Goal: Entertainment & Leisure: Consume media (video, audio)

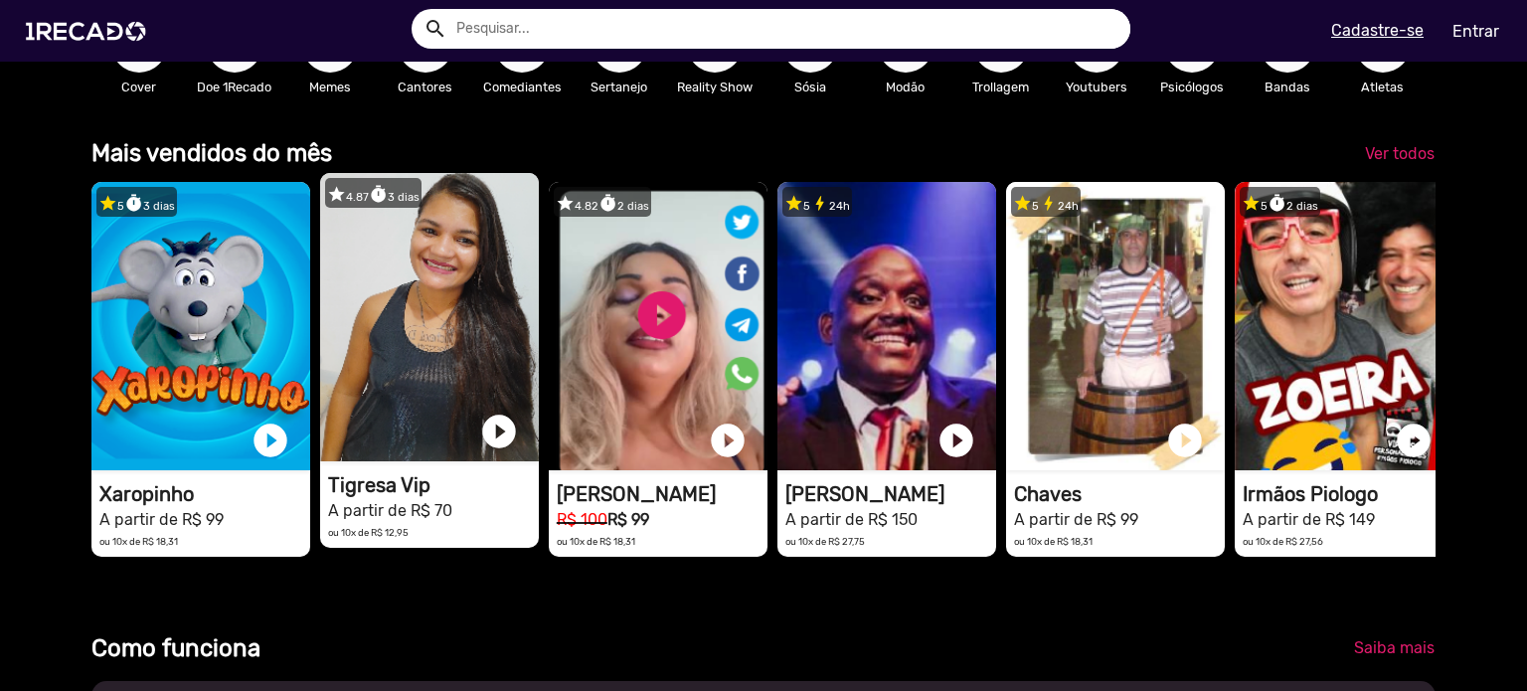
scroll to position [0, 1511]
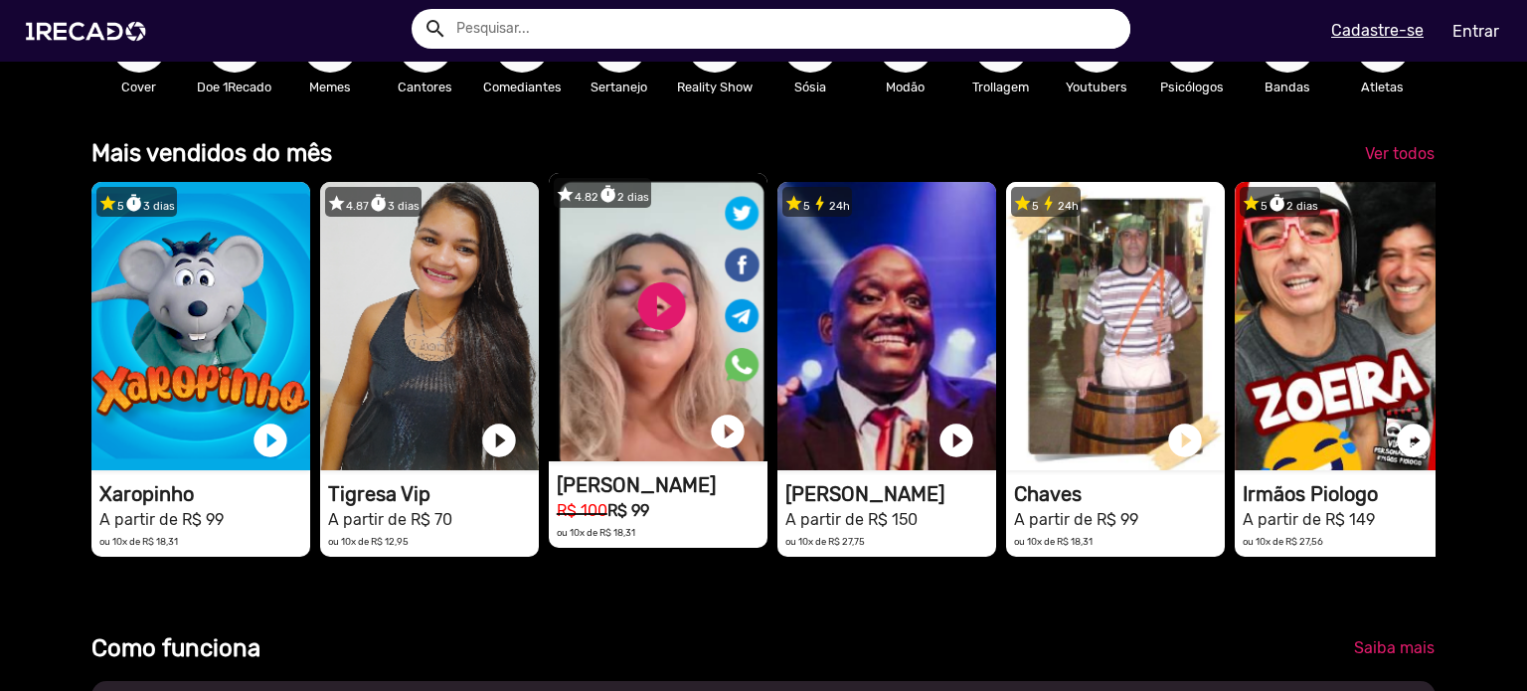
click at [672, 389] on video "1RECADO vídeos dedicados para fãs e empresas" at bounding box center [658, 317] width 219 height 288
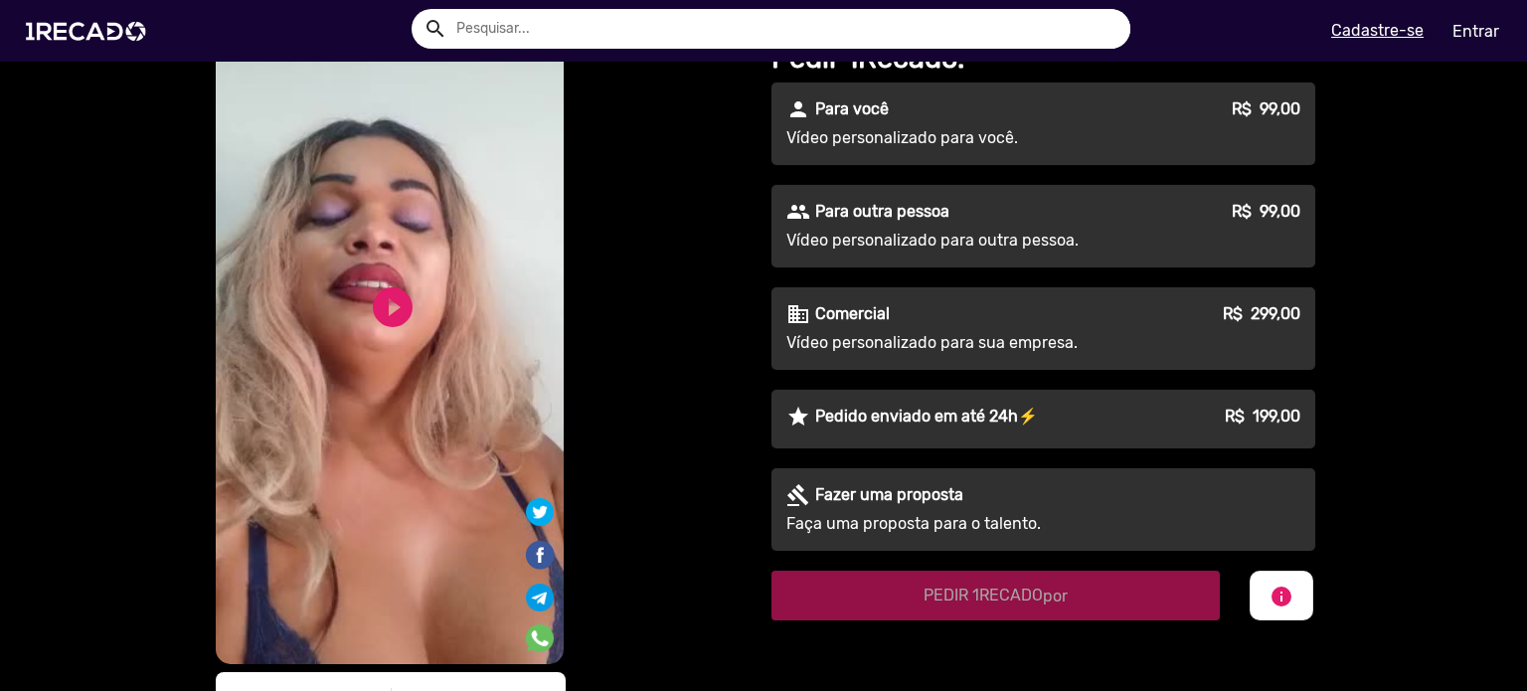
scroll to position [298, 0]
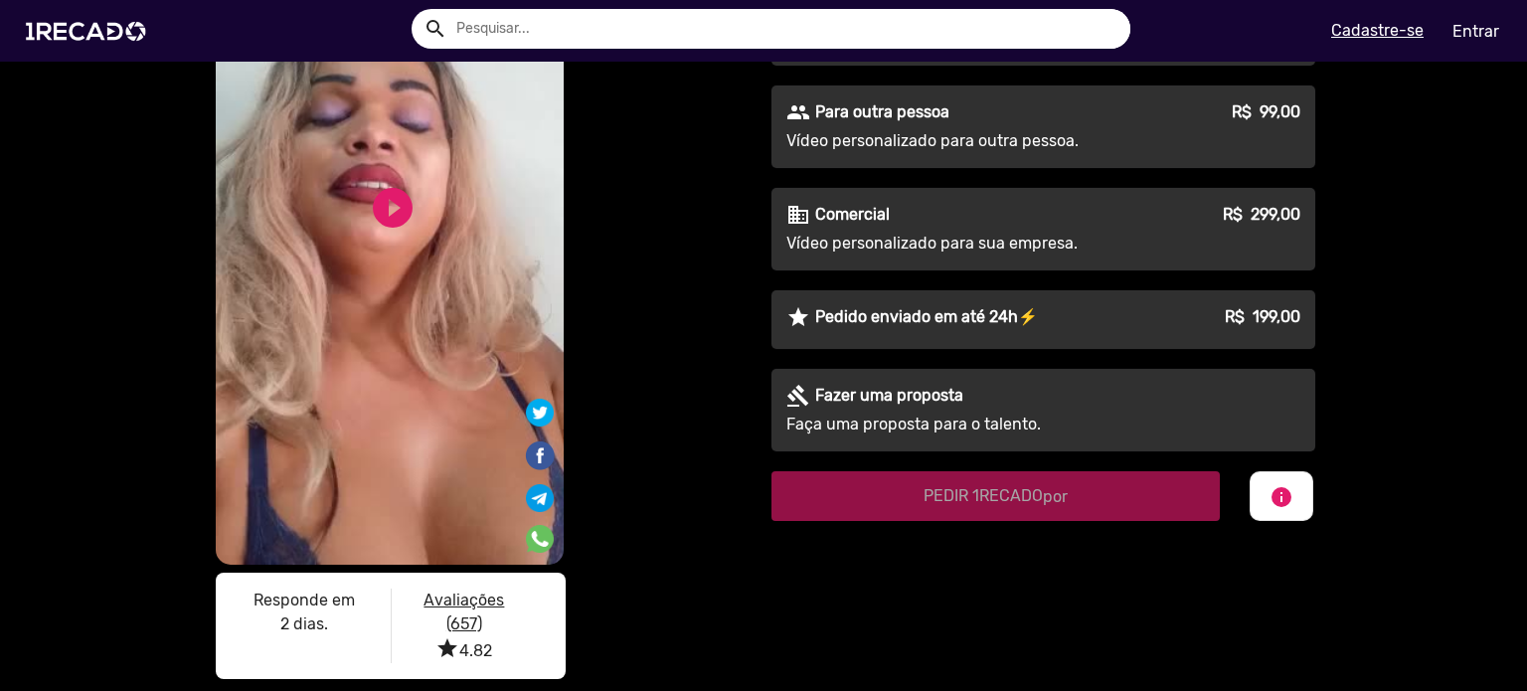
click at [393, 242] on video "S1RECADO vídeos dedicados para fãs e empresas" at bounding box center [390, 177] width 348 height 773
click at [384, 197] on link "play_circle_filled" at bounding box center [393, 208] width 48 height 48
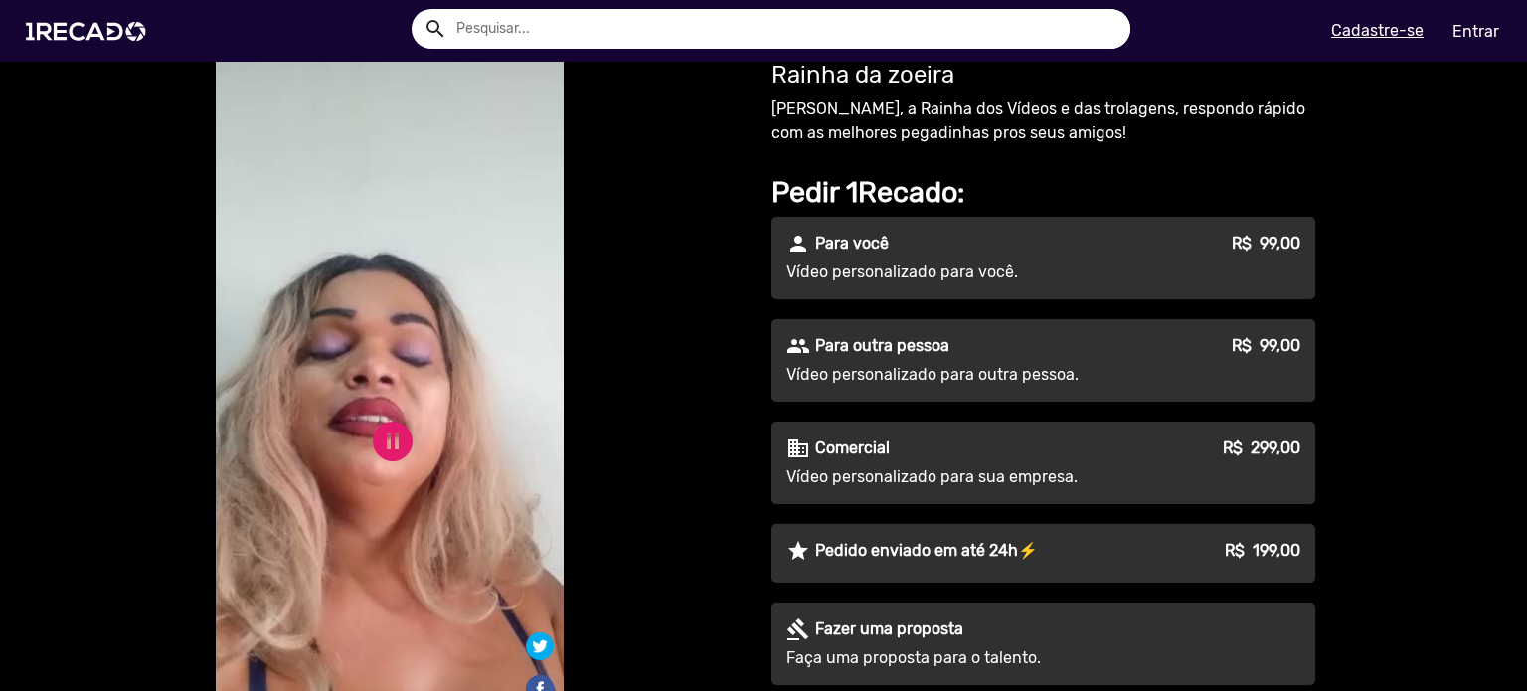
scroll to position [99, 0]
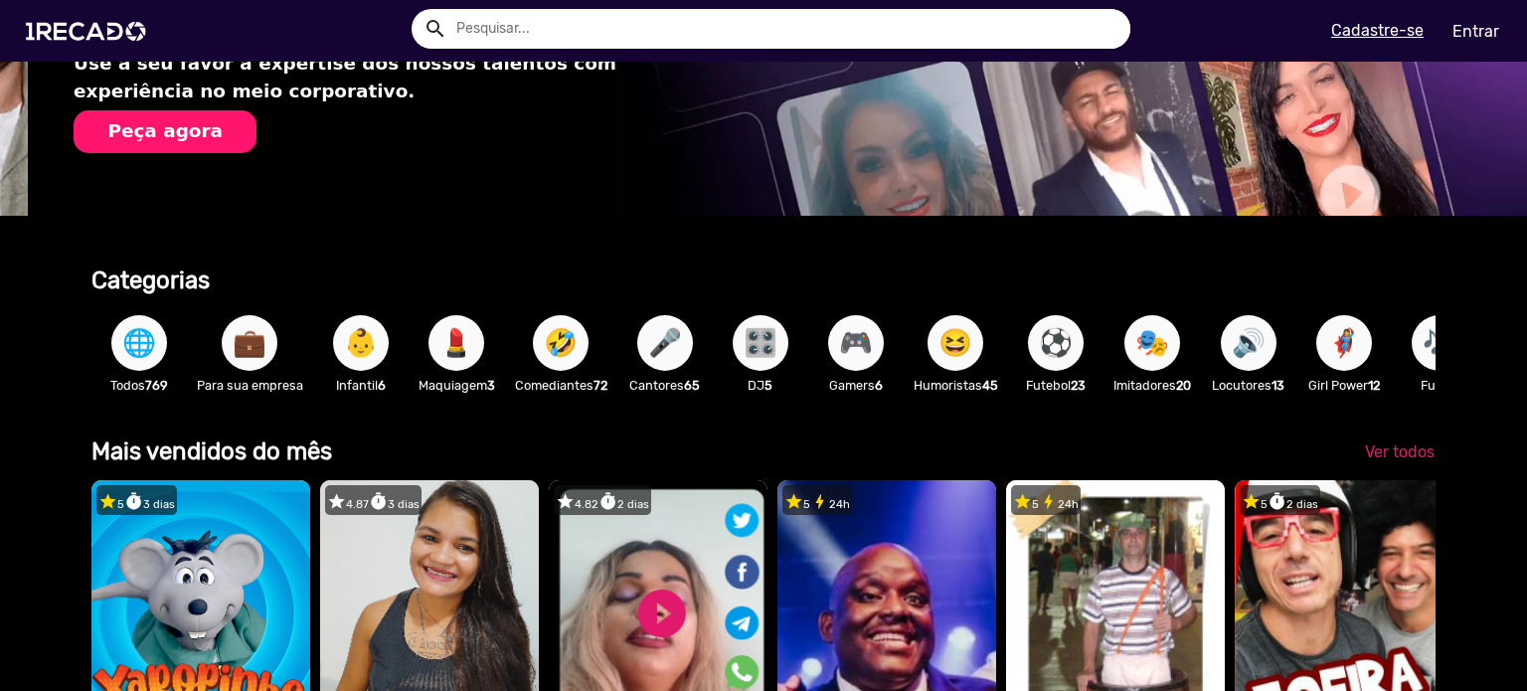
scroll to position [0, 1511]
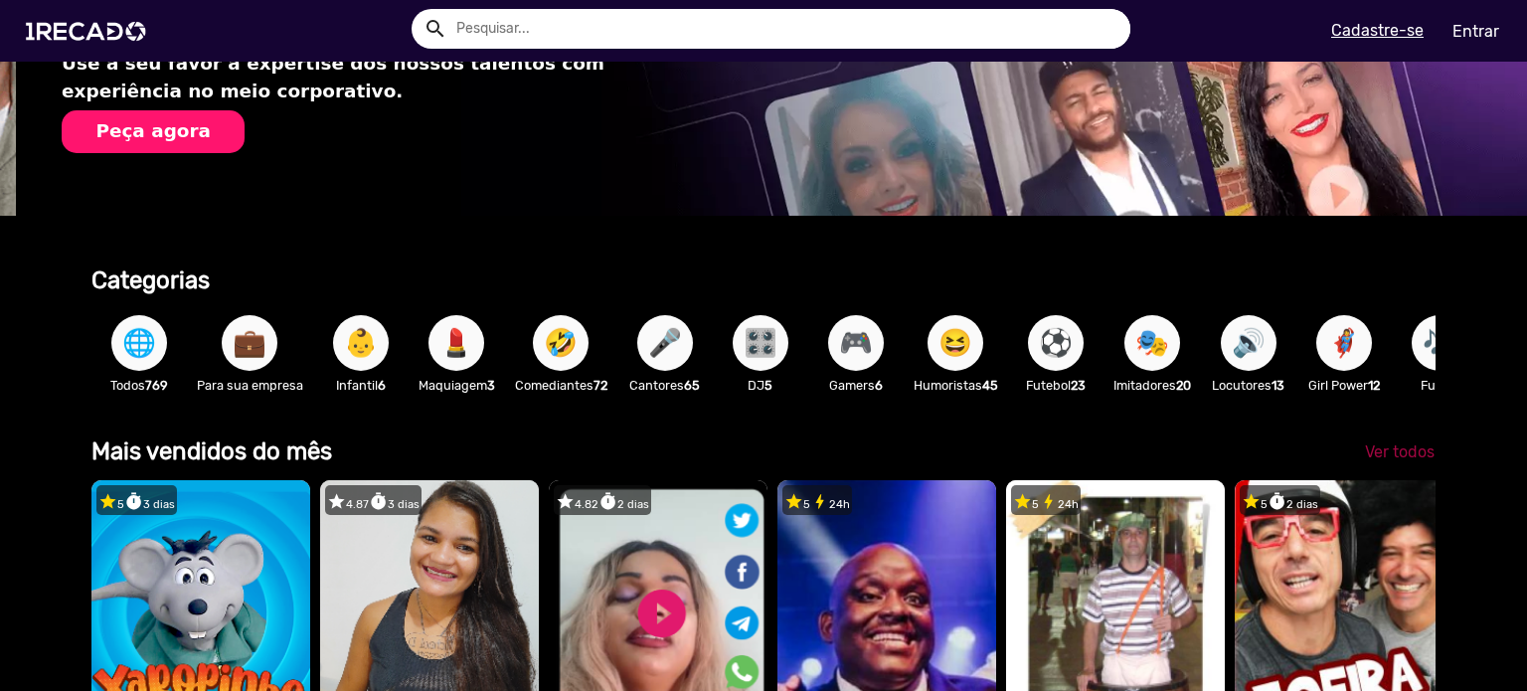
click at [1388, 459] on span "Ver todos" at bounding box center [1400, 451] width 70 height 19
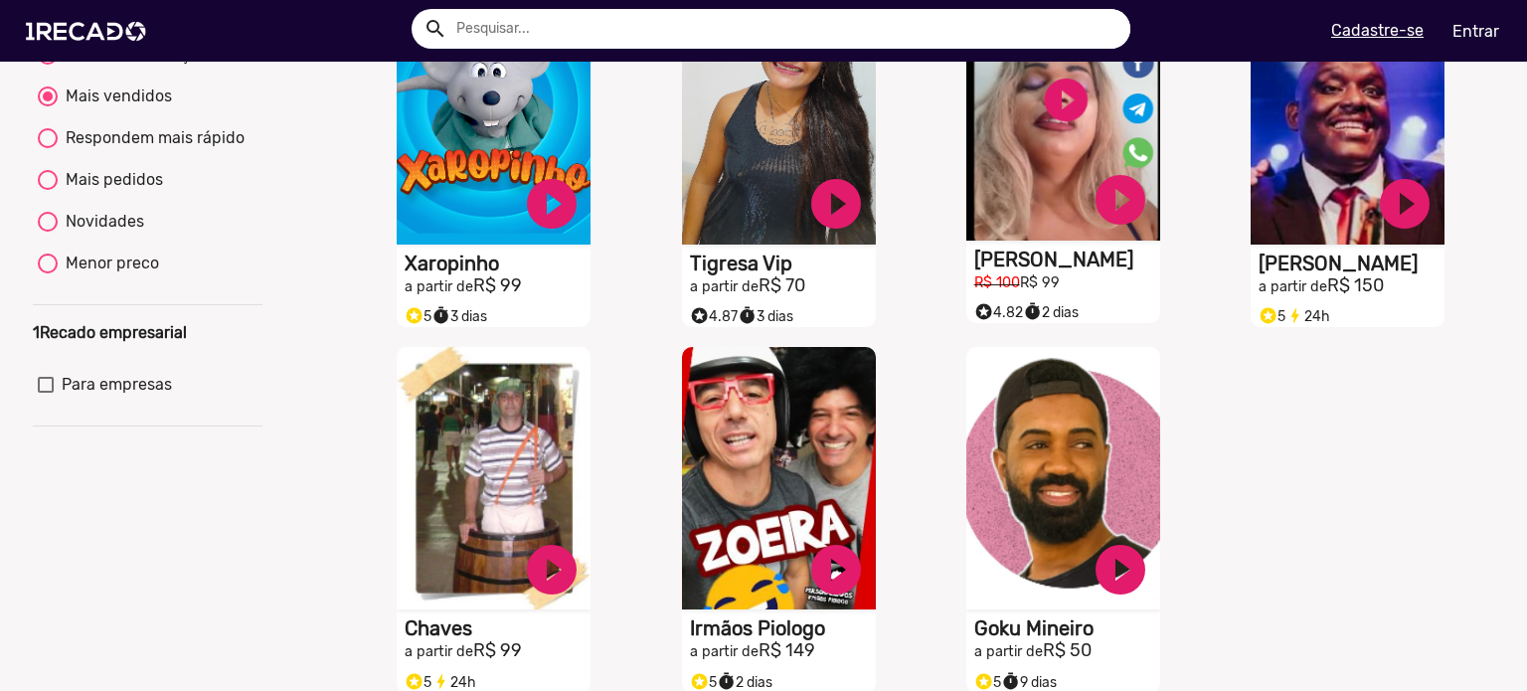
scroll to position [298, 0]
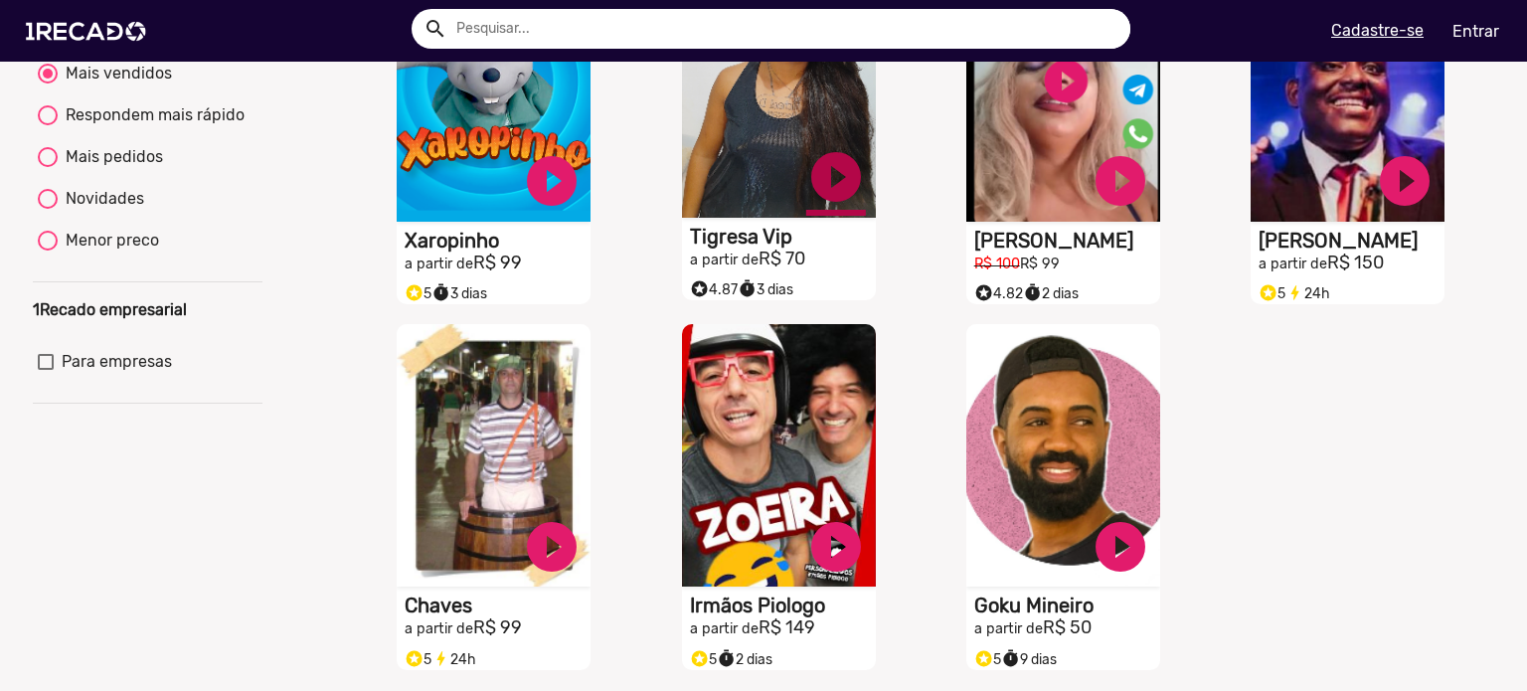
click at [824, 195] on link "play_circle_filled" at bounding box center [836, 177] width 60 height 60
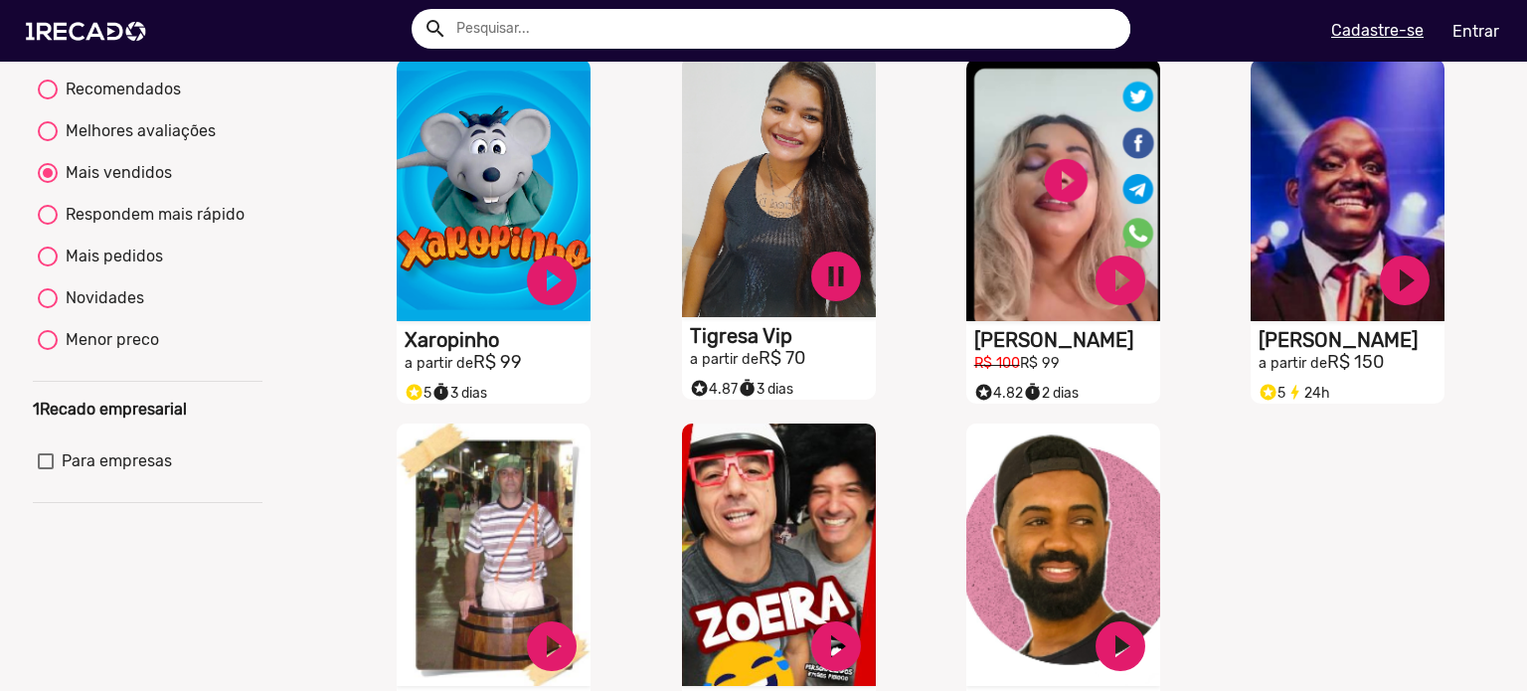
click at [732, 280] on video "S1RECADO vídeos dedicados para fãs e empresas" at bounding box center [779, 186] width 194 height 262
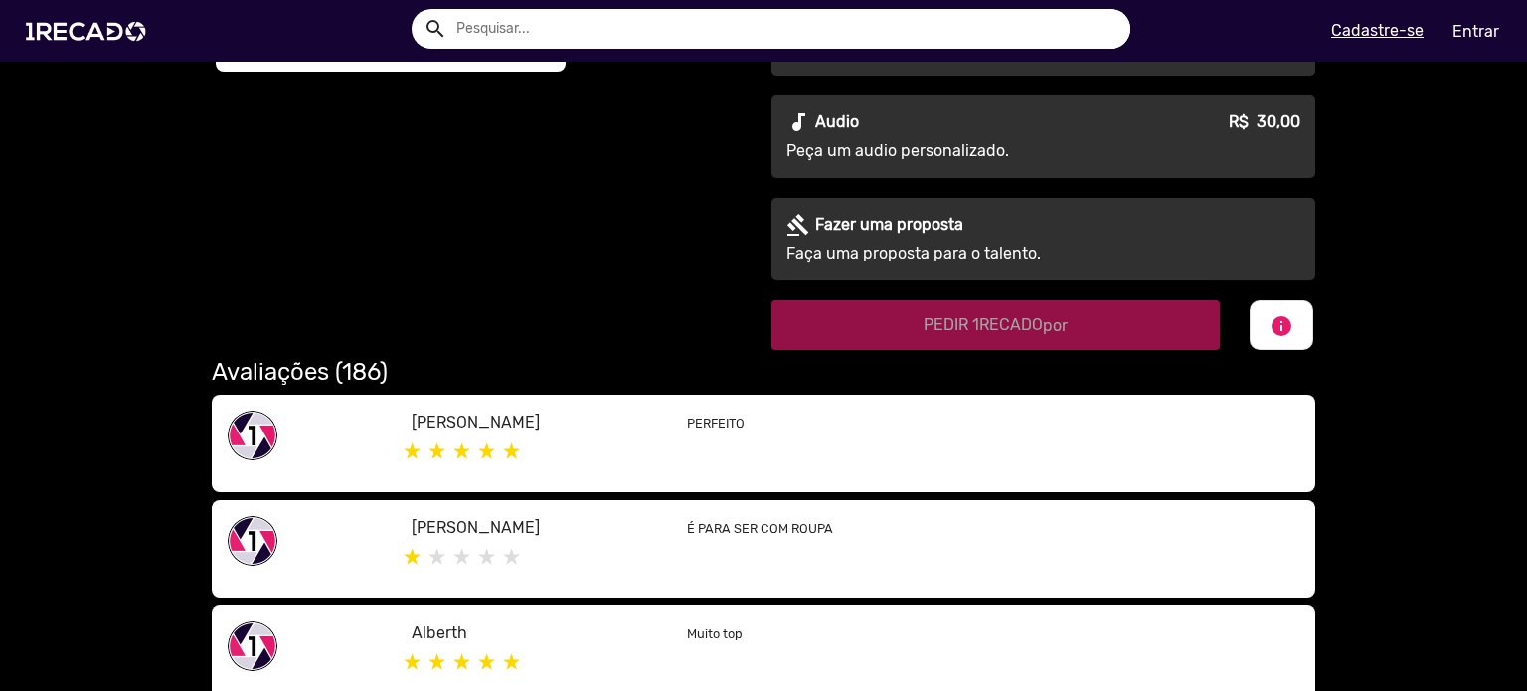
scroll to position [795, 0]
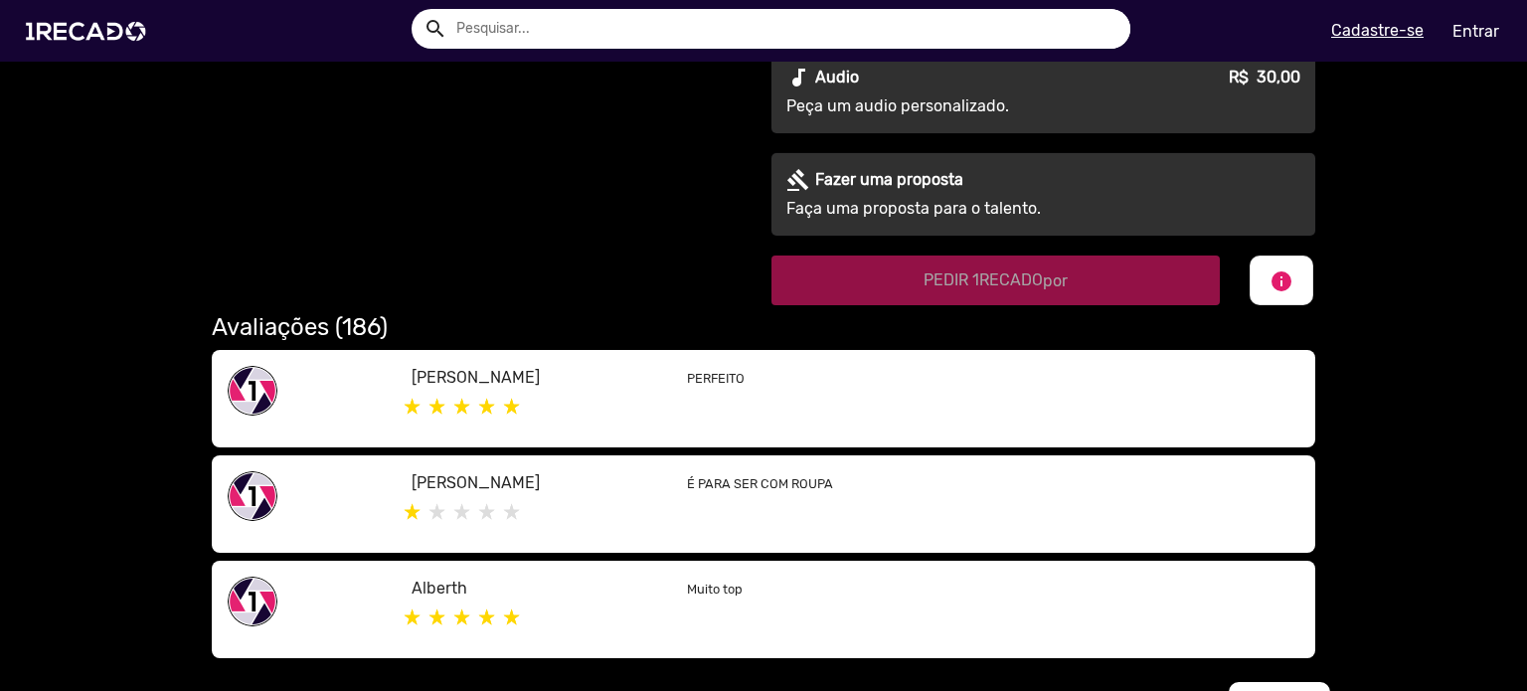
click at [1014, 194] on div "gavel [PERSON_NAME] uma proposta Faça uma proposta para o talento." at bounding box center [1043, 194] width 544 height 83
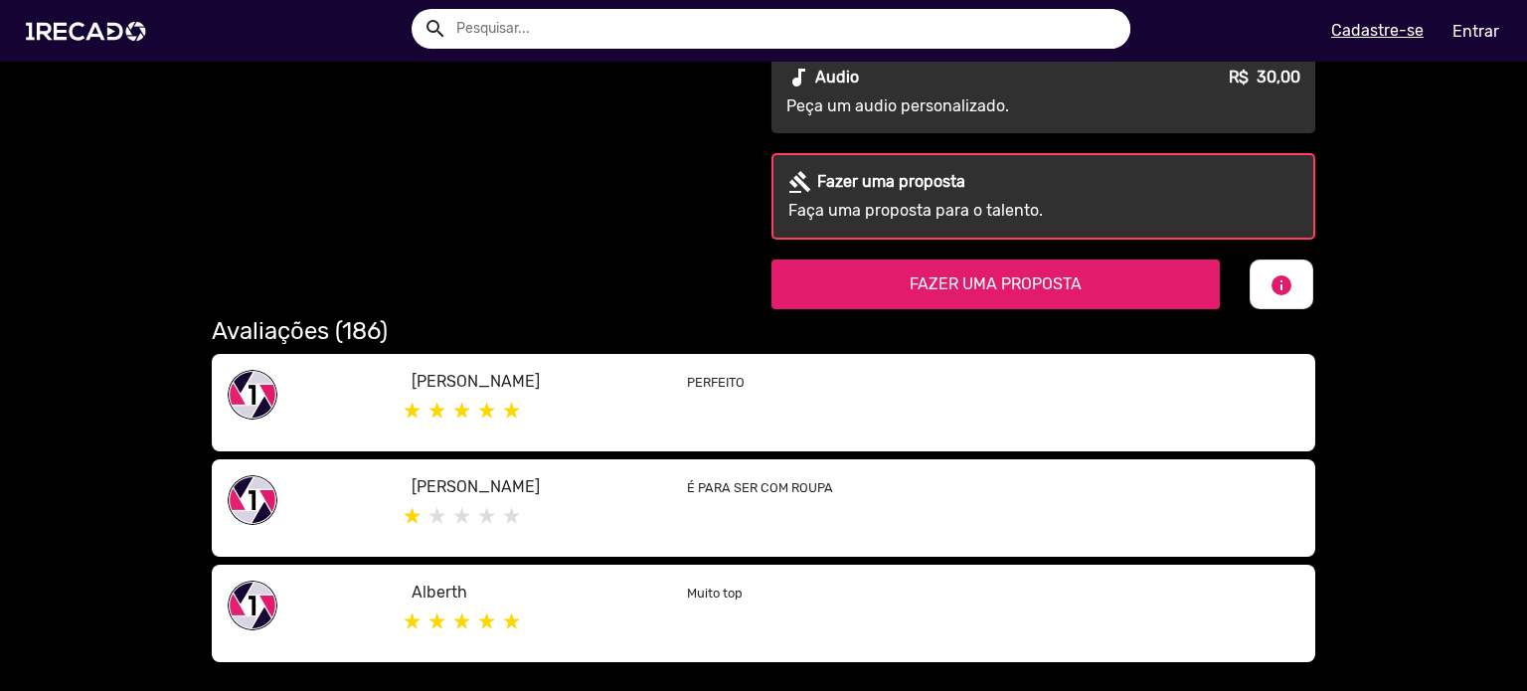
click at [1015, 122] on div "audiotrack Audio R$ 30,00 Peça um audio personalizado." at bounding box center [1043, 92] width 544 height 83
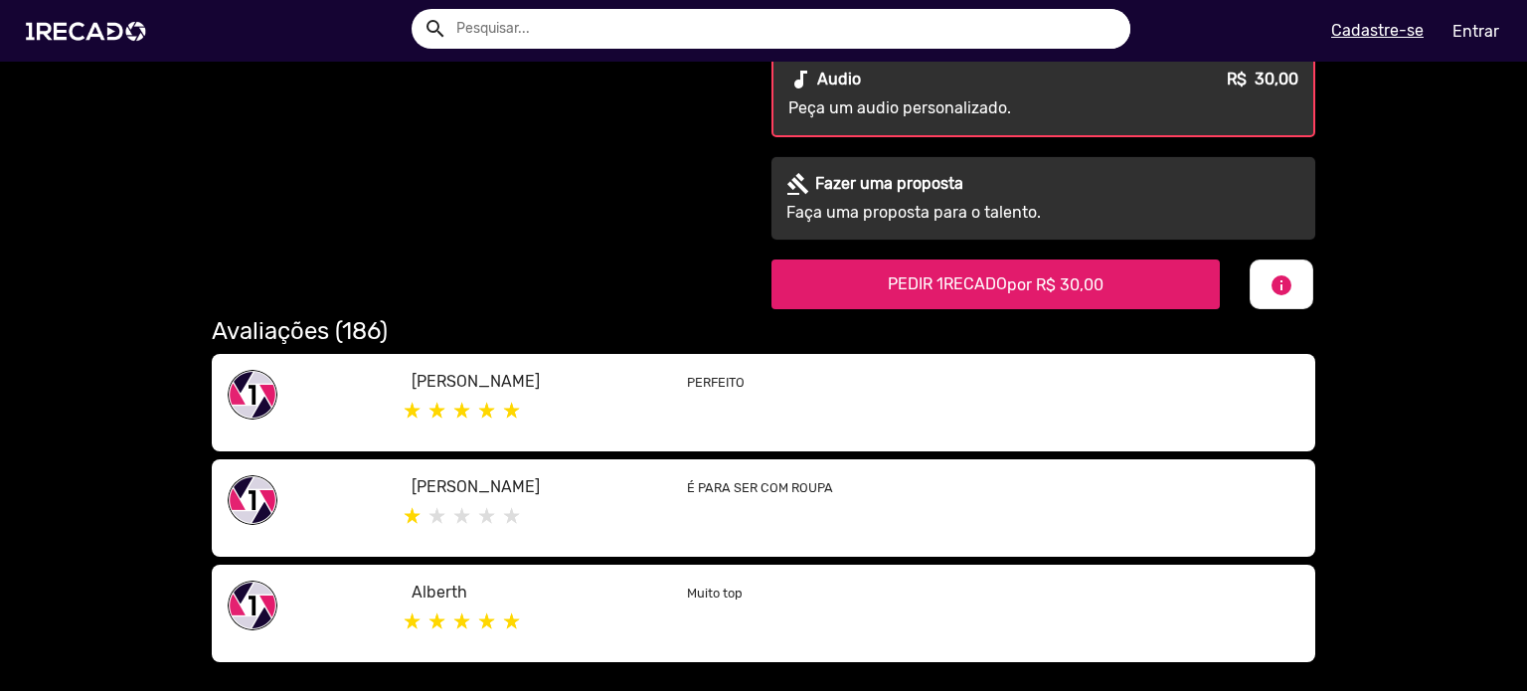
click at [823, 509] on div "É PARA SER COM ROUPA" at bounding box center [993, 508] width 642 height 66
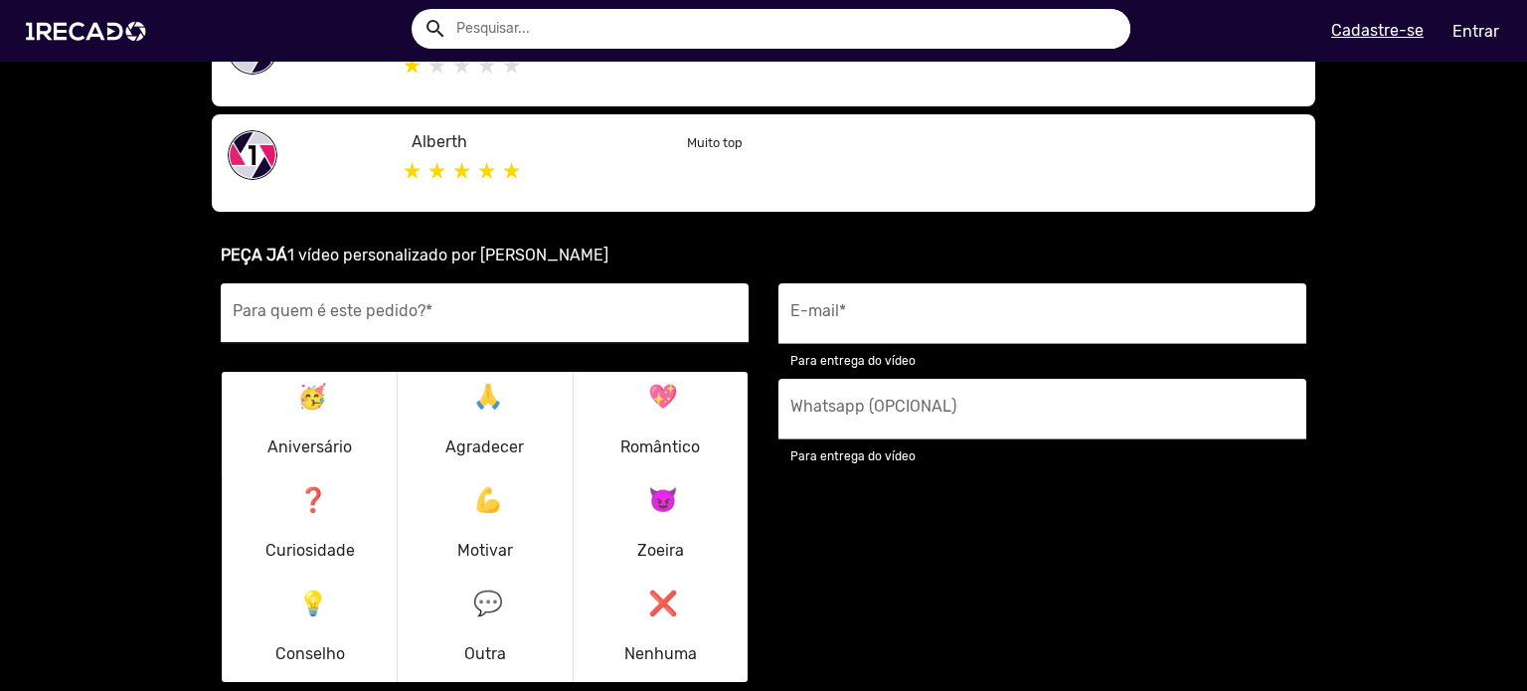
scroll to position [1292, 0]
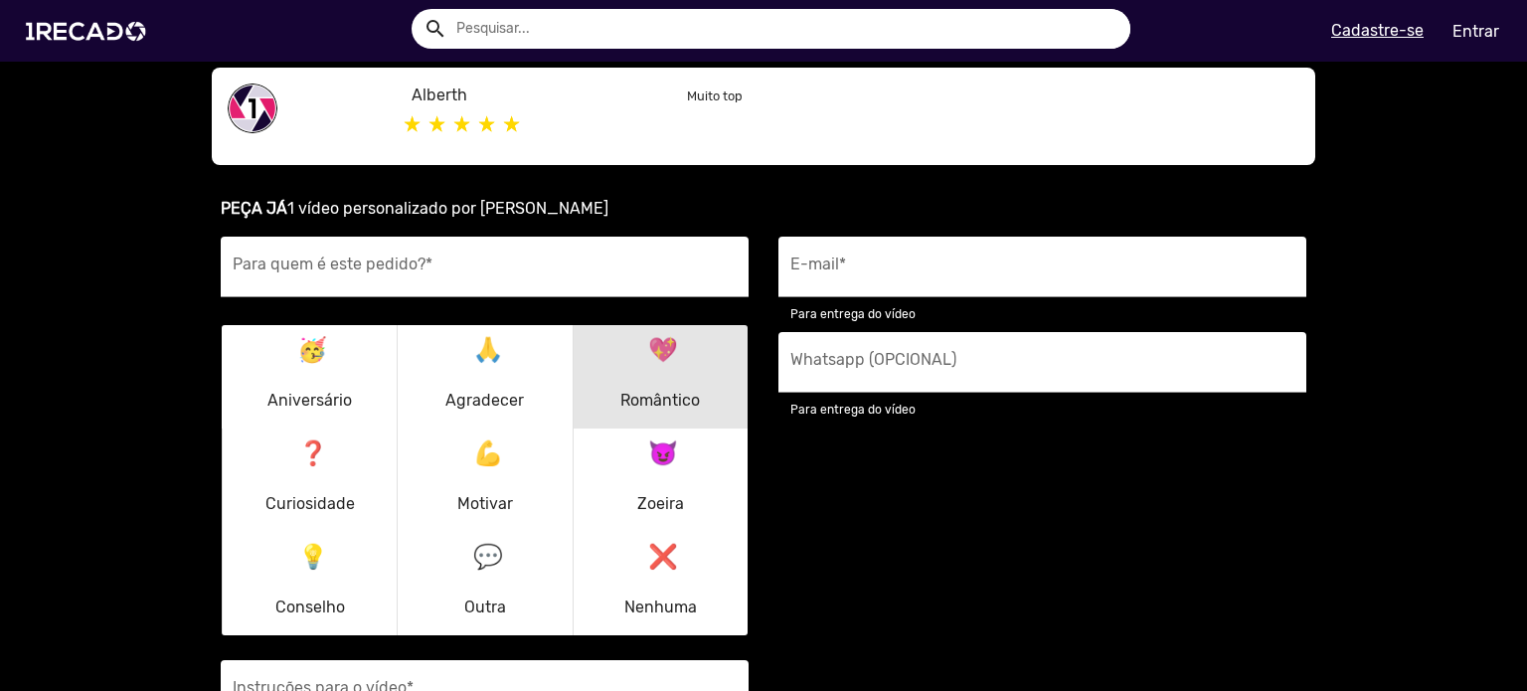
click at [643, 386] on p "💖 Romântico" at bounding box center [660, 376] width 80 height 95
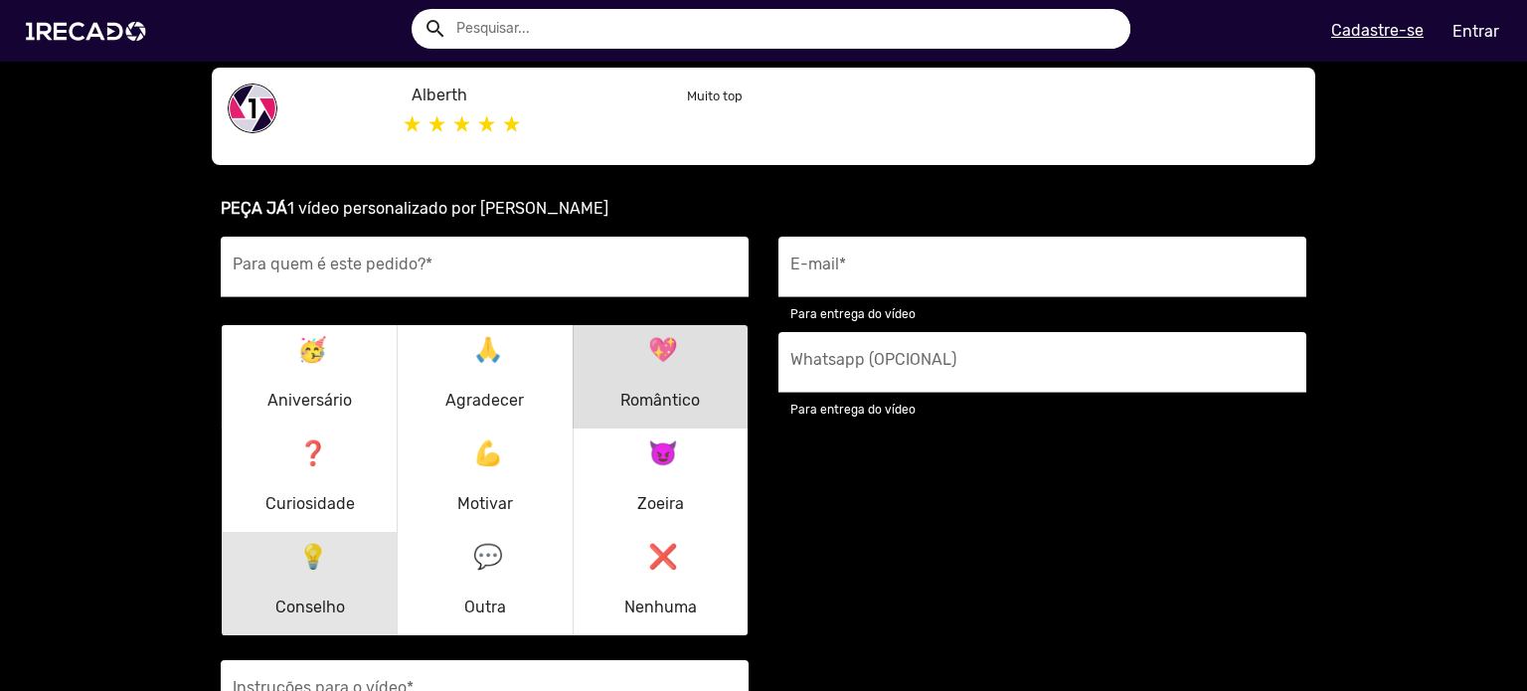
click at [280, 586] on p "💡 Conselho" at bounding box center [310, 583] width 70 height 95
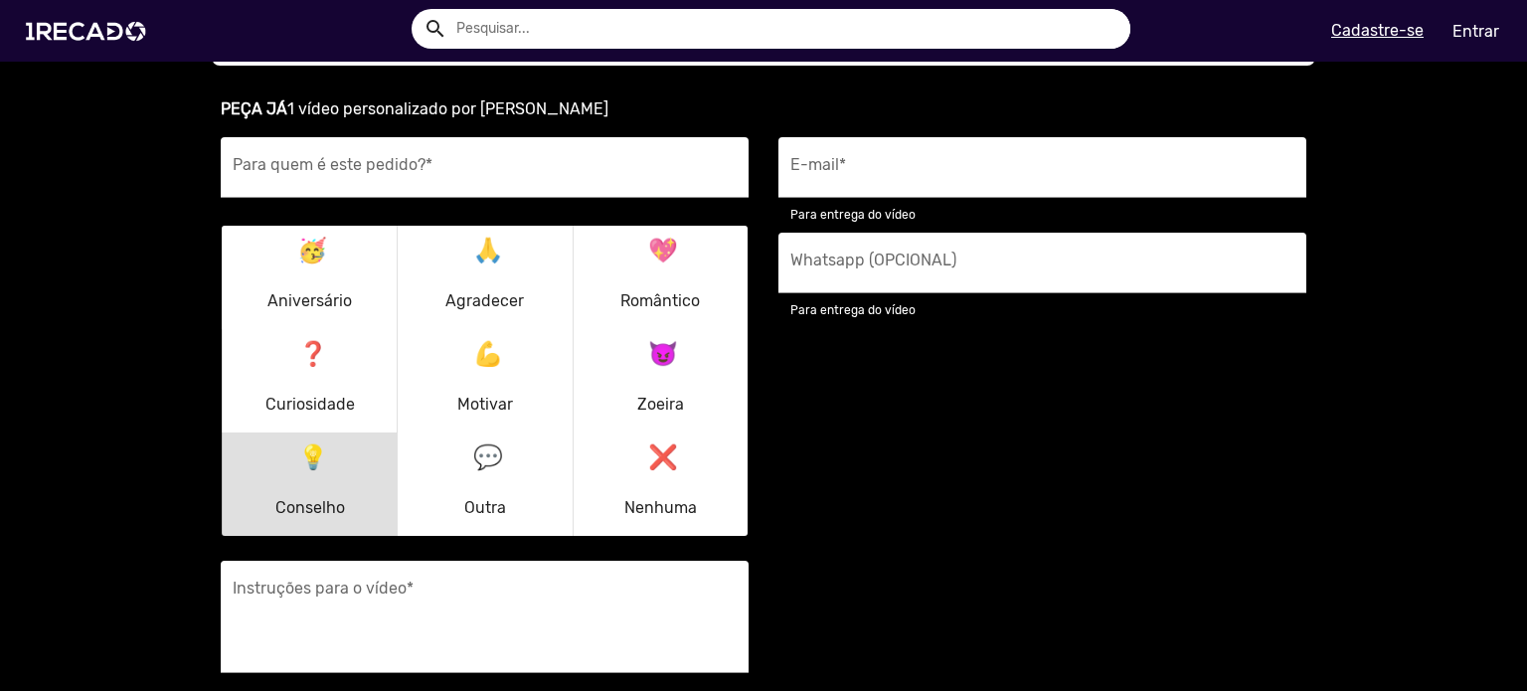
scroll to position [1392, 0]
click at [569, 198] on div "Para quem é este pedido? *" at bounding box center [485, 181] width 528 height 88
click at [570, 166] on input "Para quem é este pedido? *" at bounding box center [485, 173] width 504 height 26
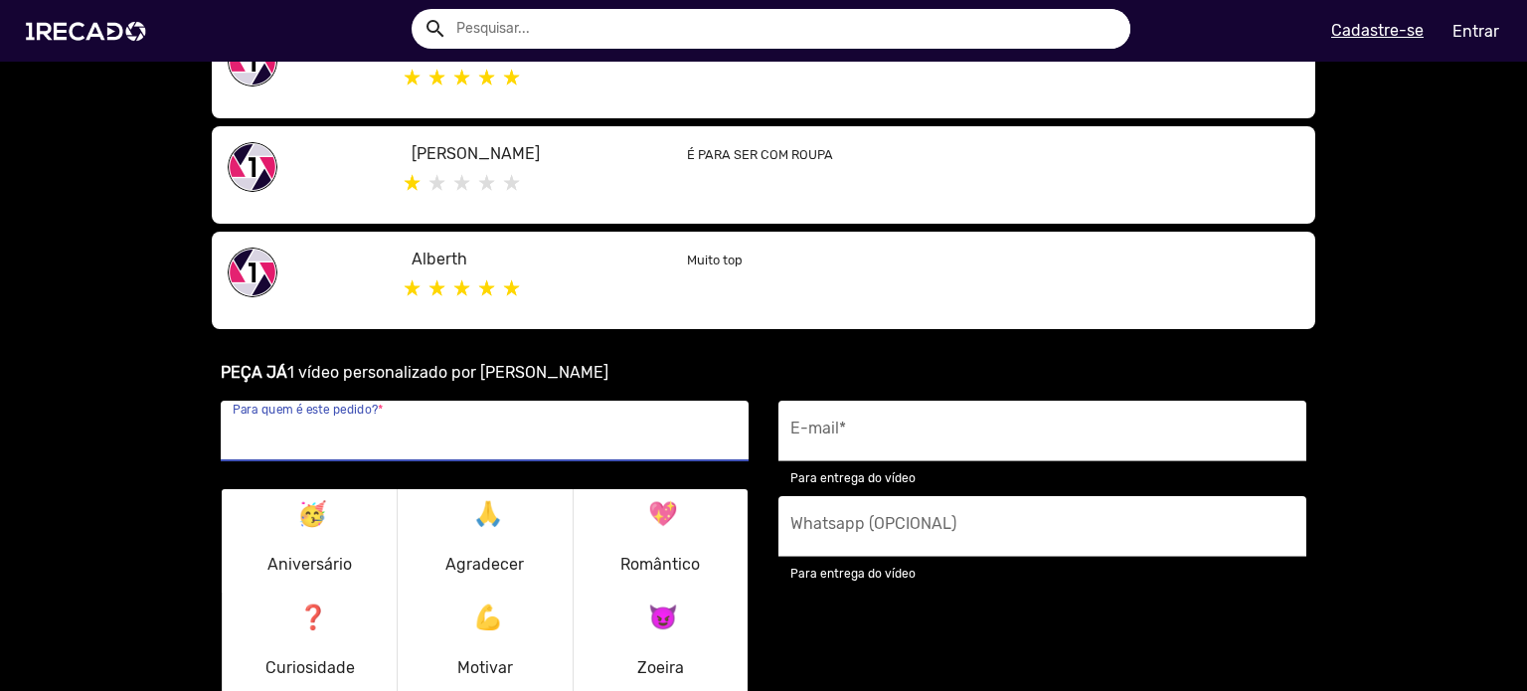
scroll to position [1193, 0]
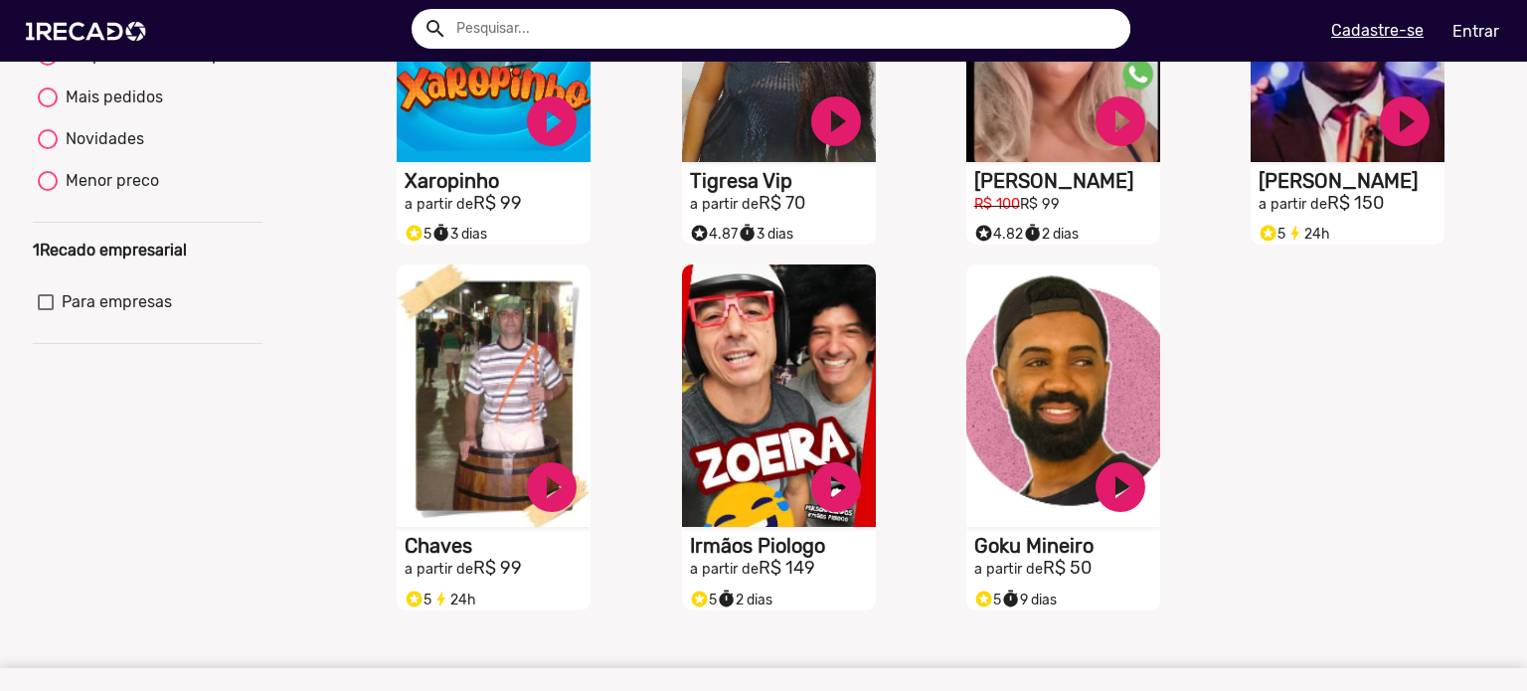
scroll to position [298, 0]
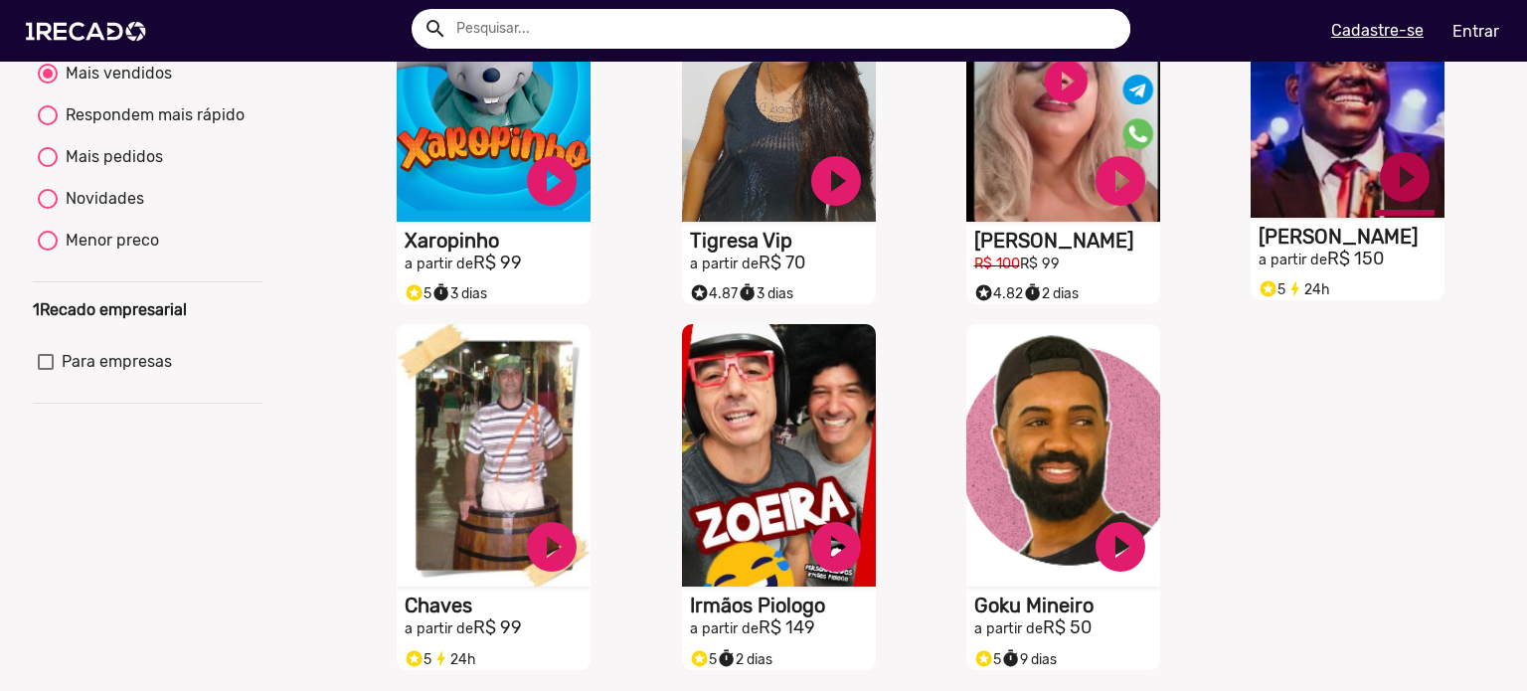
click at [1396, 190] on link "play_circle_filled" at bounding box center [1405, 177] width 60 height 60
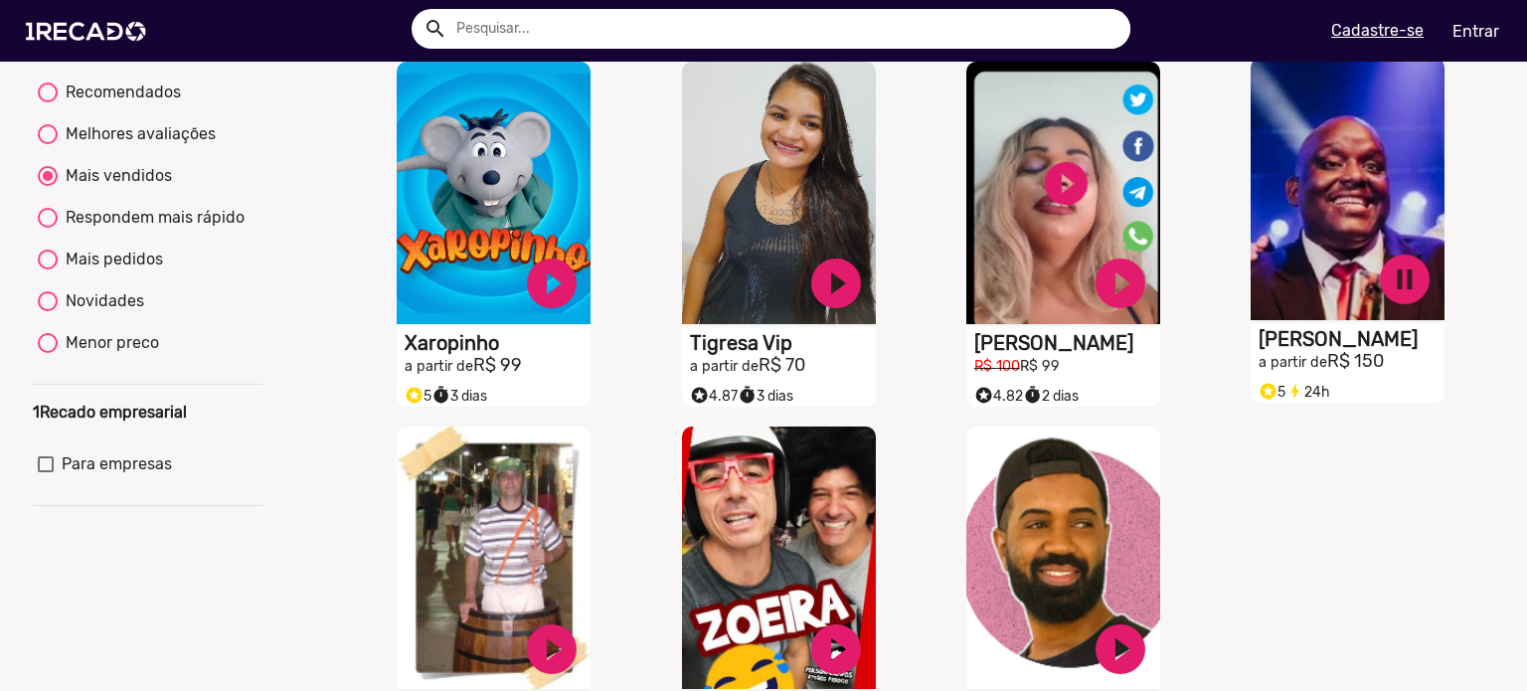
scroll to position [99, 0]
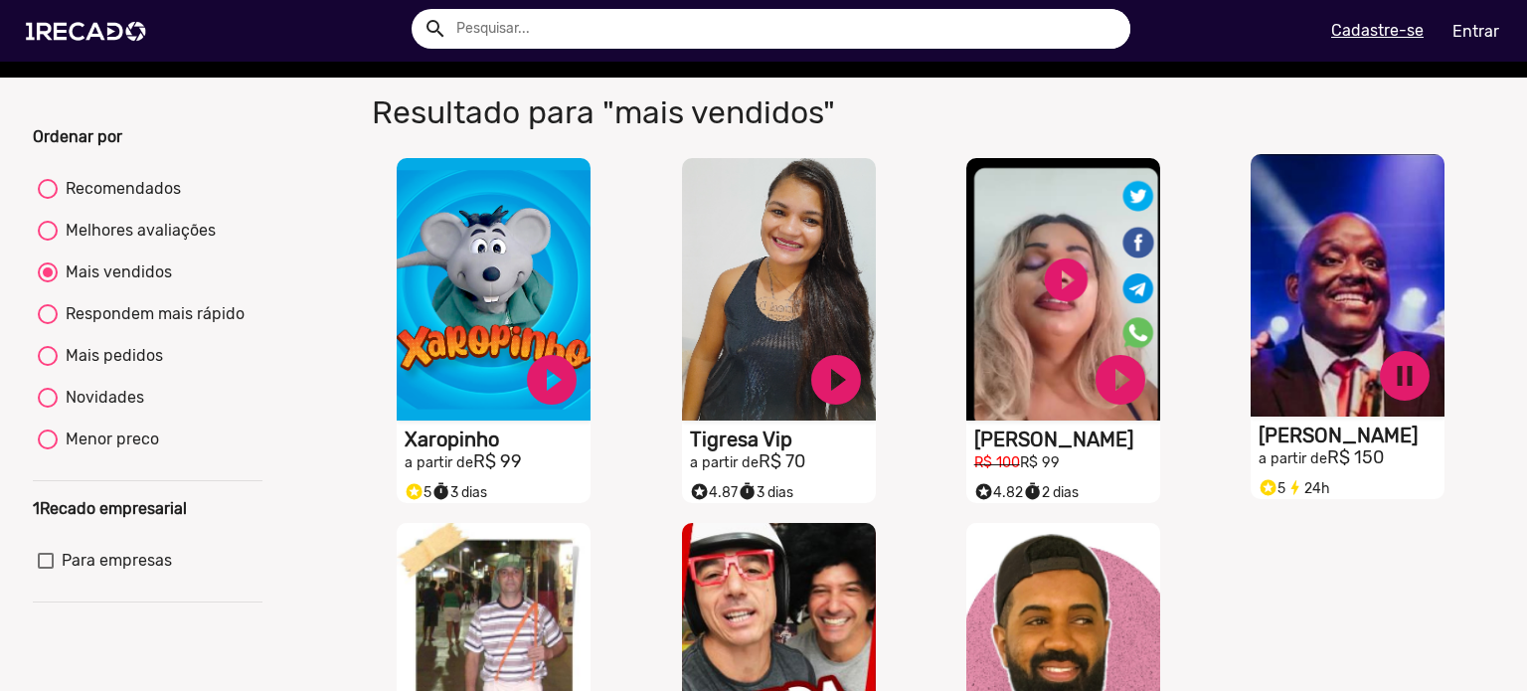
click at [1329, 447] on h1 "[PERSON_NAME]" at bounding box center [1352, 435] width 186 height 24
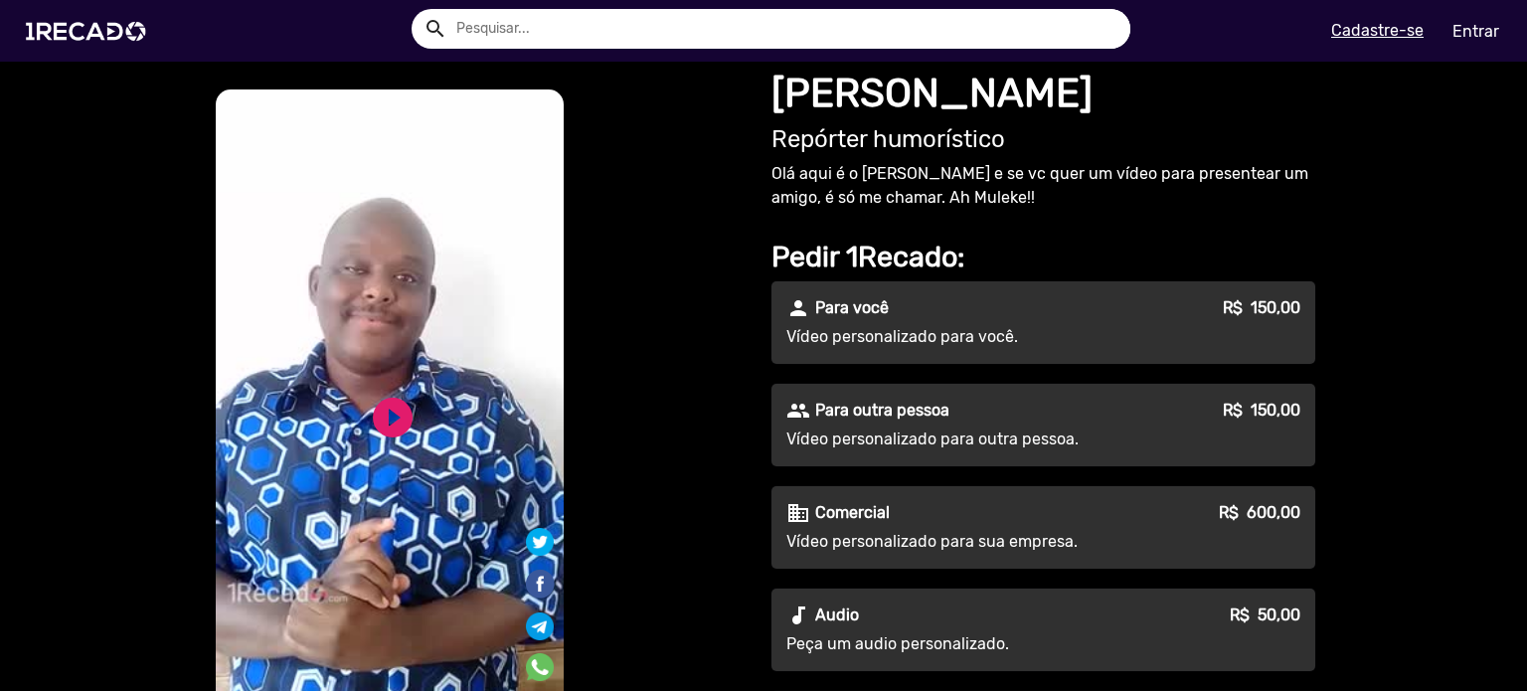
click at [543, 400] on video "S1RECADO vídeos dedicados para fãs e empresas" at bounding box center [390, 398] width 348 height 618
click at [406, 394] on link "play_circle_filled" at bounding box center [393, 418] width 48 height 48
click at [432, 385] on video "S1RECADO vídeos dedicados para fãs e empresas" at bounding box center [390, 398] width 348 height 618
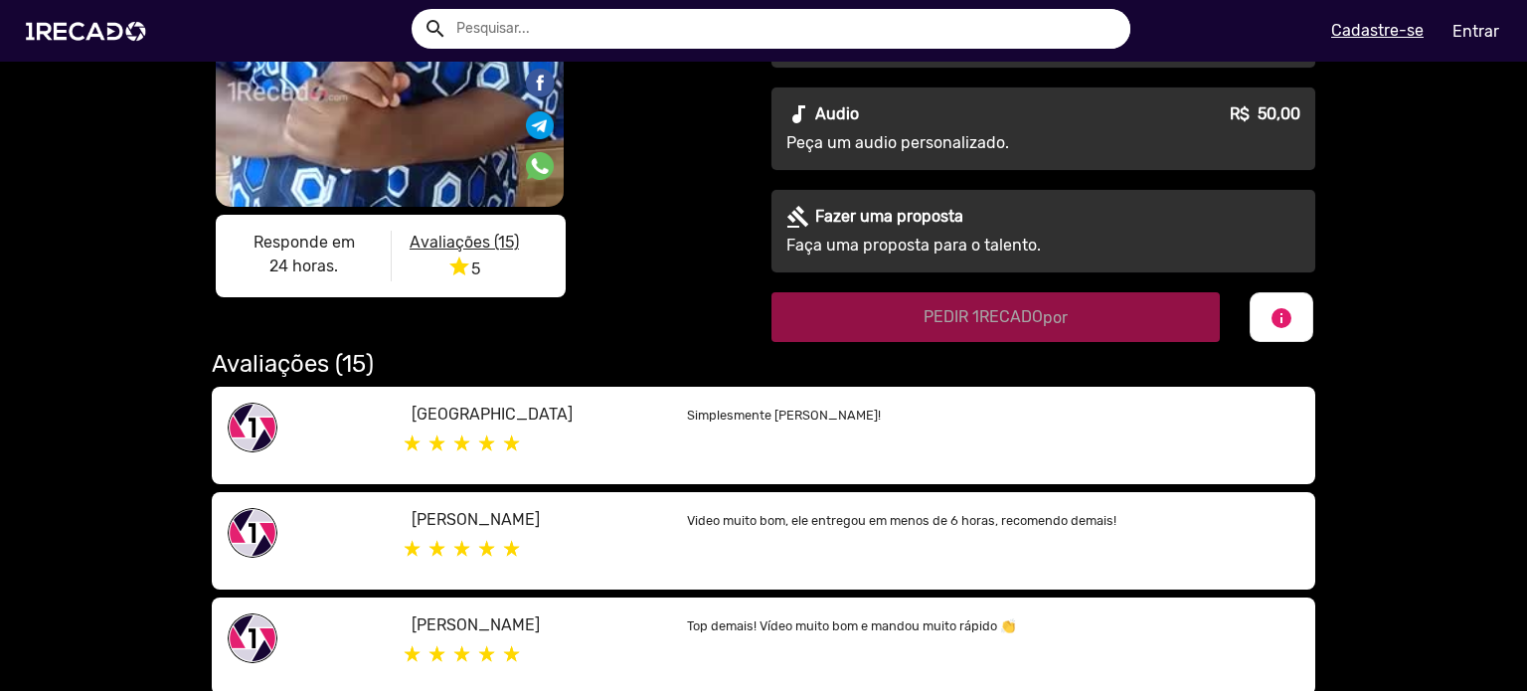
scroll to position [199, 0]
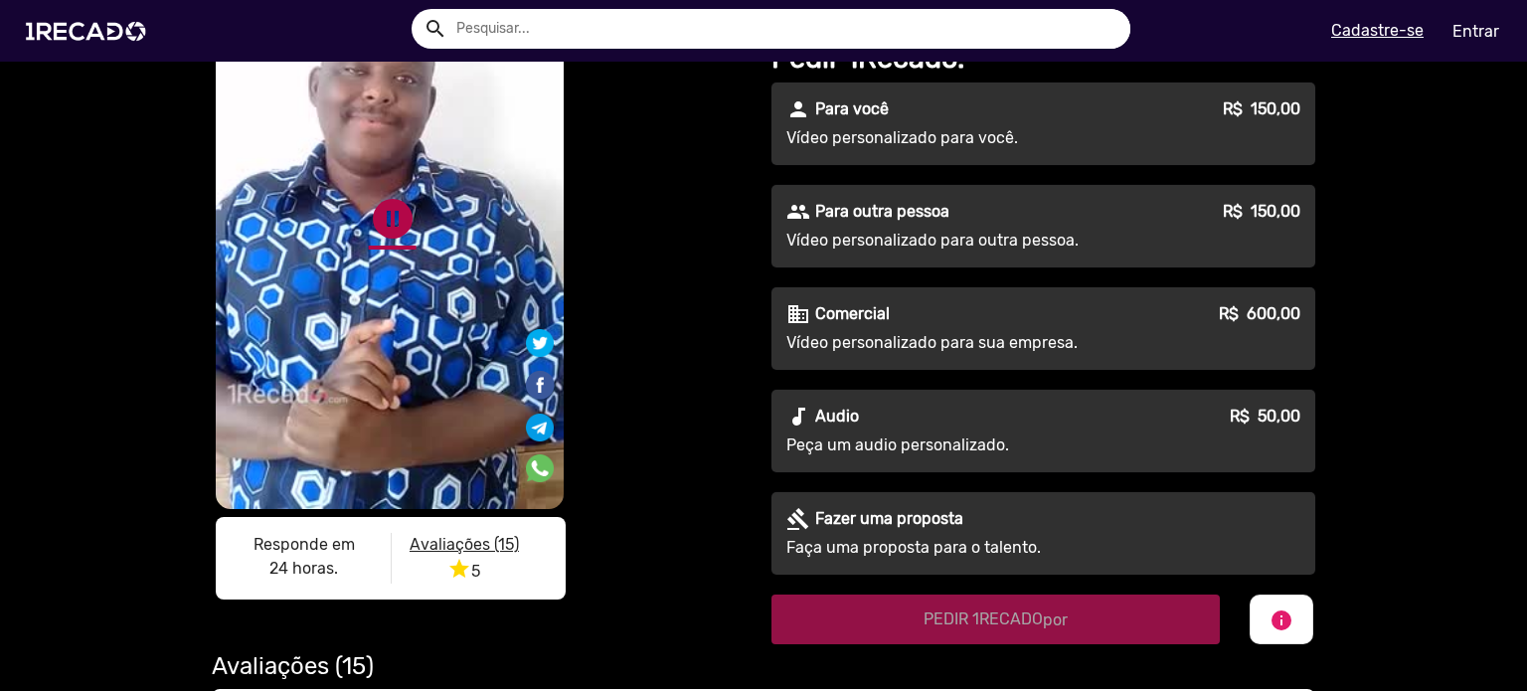
click at [378, 196] on link "pause_circle" at bounding box center [393, 219] width 48 height 48
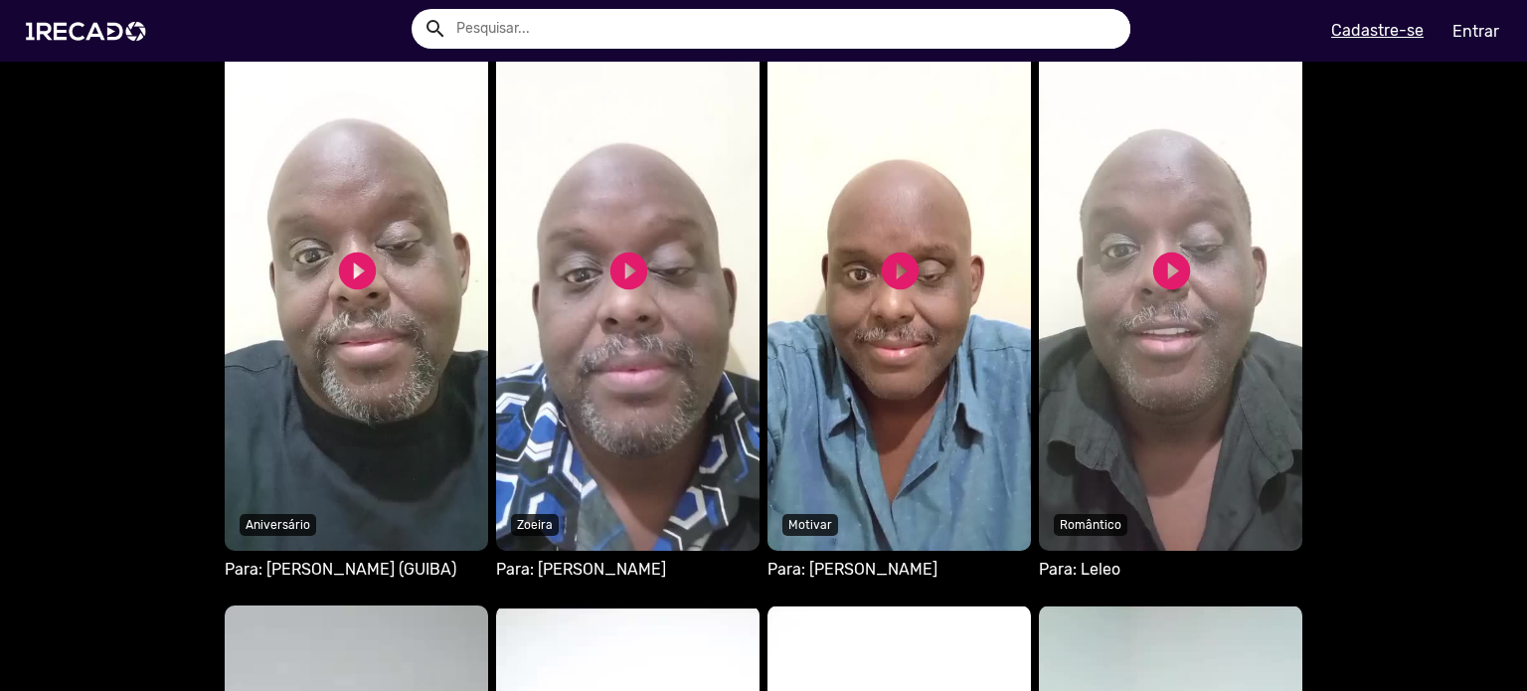
scroll to position [1292, 0]
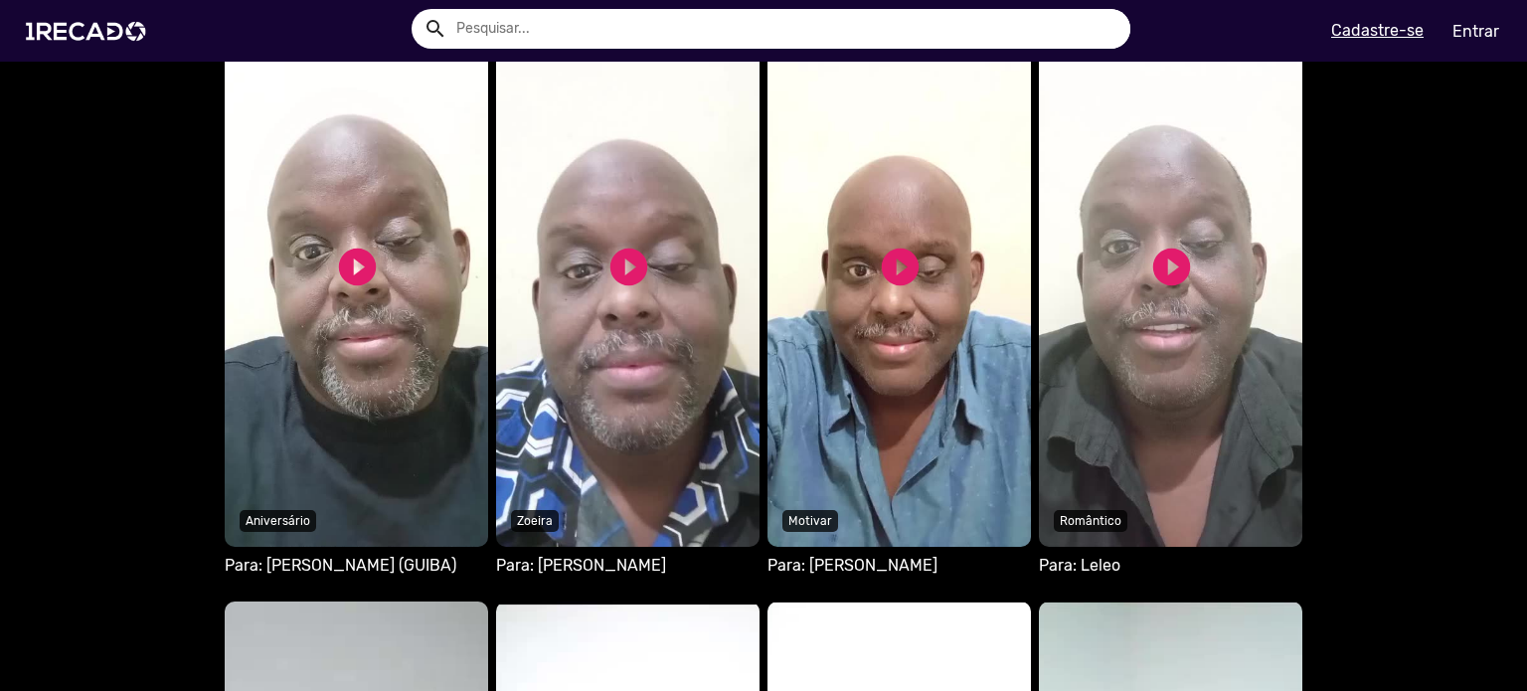
click at [606, 294] on div "play_circle_filled" at bounding box center [628, 267] width 45 height 60
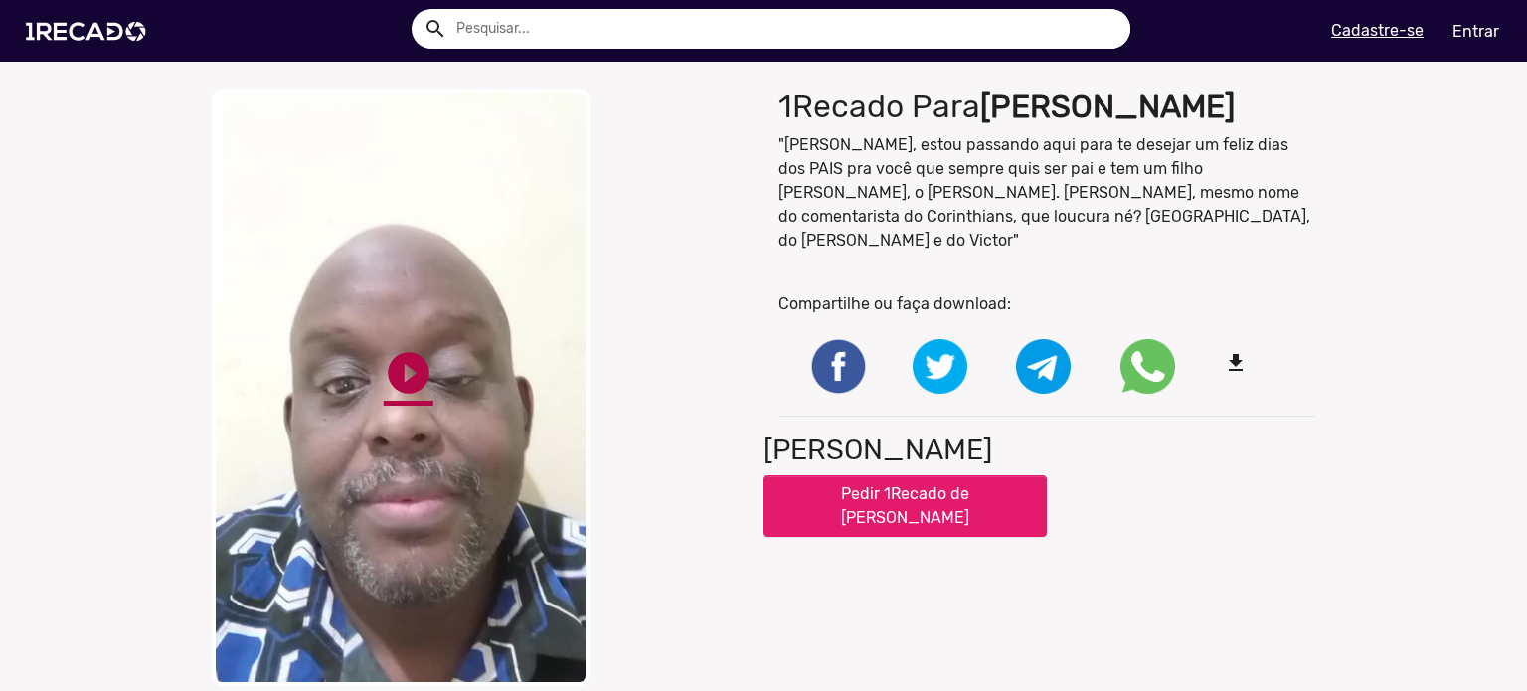
click at [384, 387] on link "play_circle_filled" at bounding box center [409, 373] width 50 height 50
click at [713, 203] on div "close Your browser does not support HTML5 video. pause_circle pause_circle" at bounding box center [480, 387] width 537 height 596
click at [336, 336] on div "close Your browser does not support HTML5 video. pause_circle pause_circle" at bounding box center [480, 388] width 567 height 616
click at [123, 127] on div "close Your browser does not support HTML5 video. pause_circle pause_circle 1Rec…" at bounding box center [763, 388] width 1527 height 616
click at [120, 205] on div "close Your browser does not support HTML5 video. pause_circle pause_circle 1Rec…" at bounding box center [763, 388] width 1527 height 616
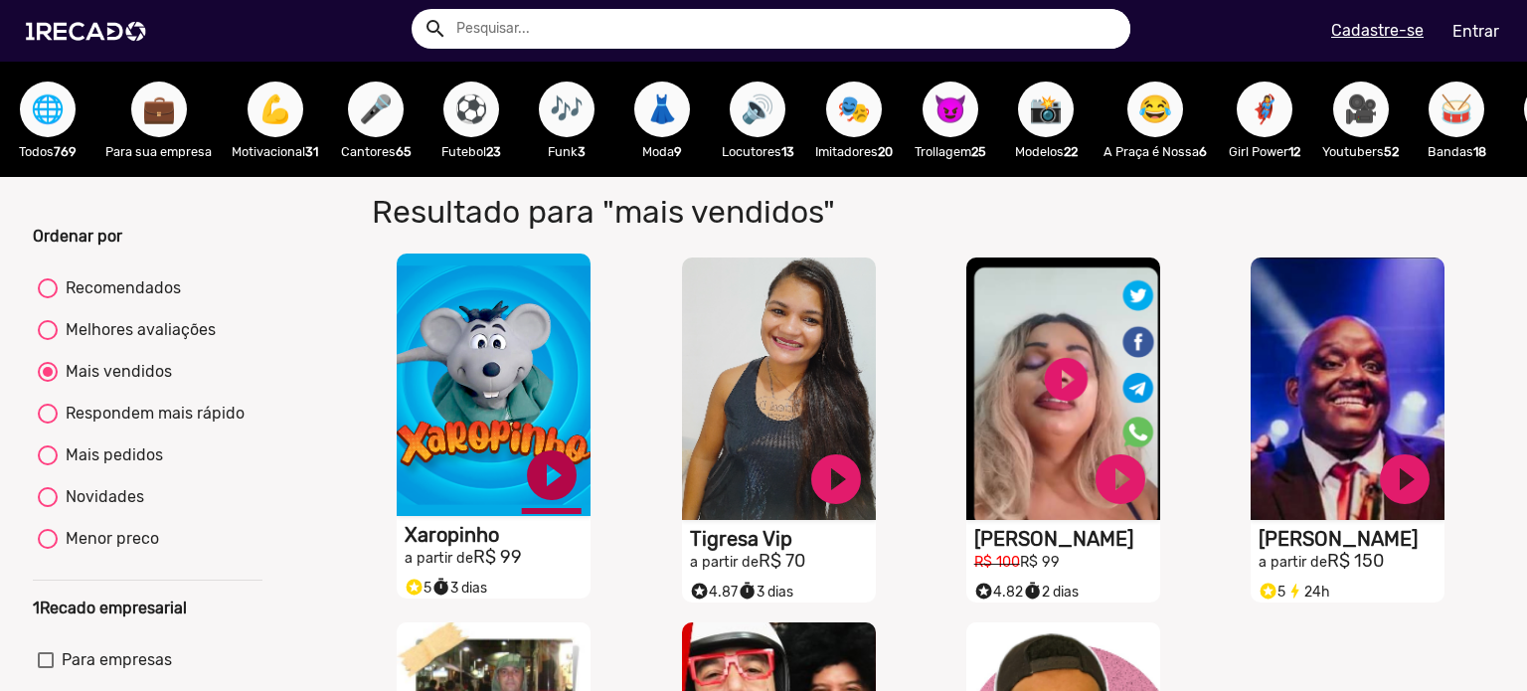
click at [535, 490] on link "play_circle_filled" at bounding box center [552, 475] width 60 height 60
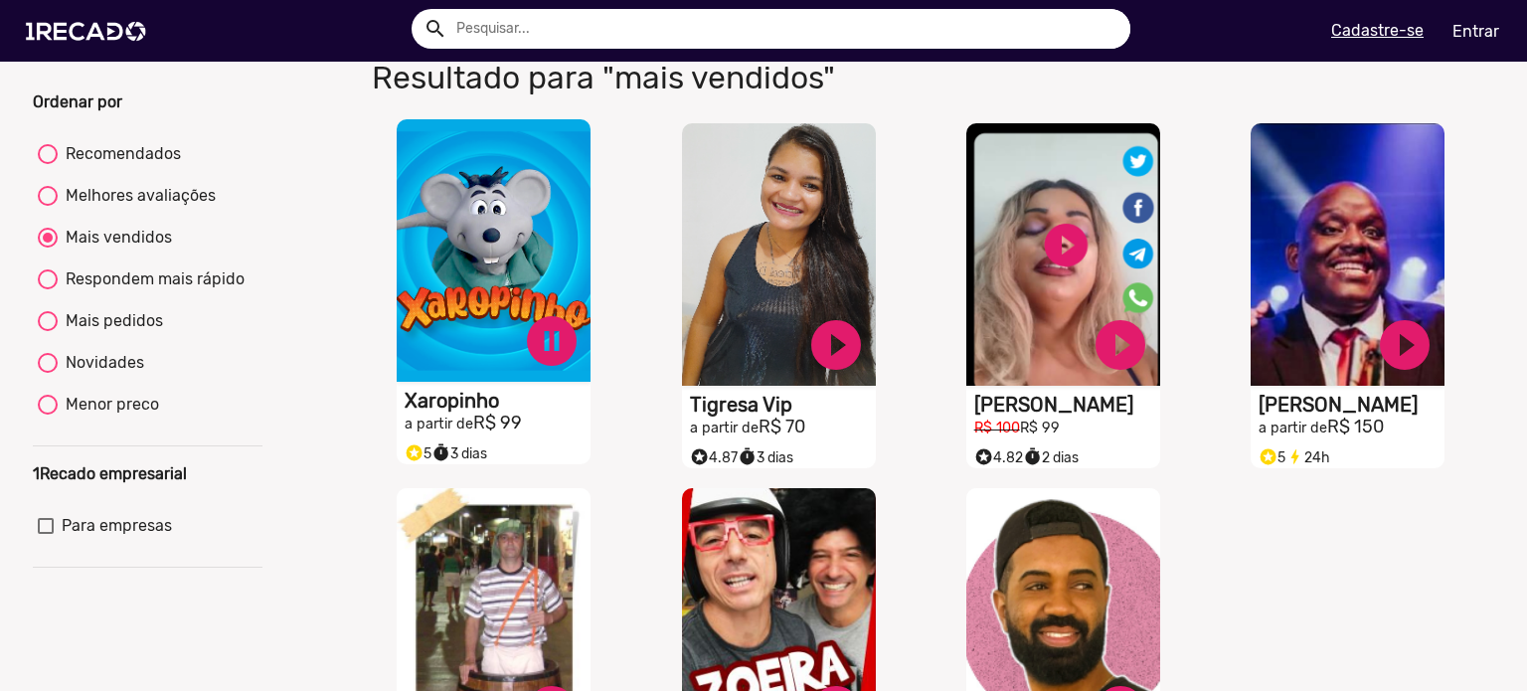
scroll to position [99, 0]
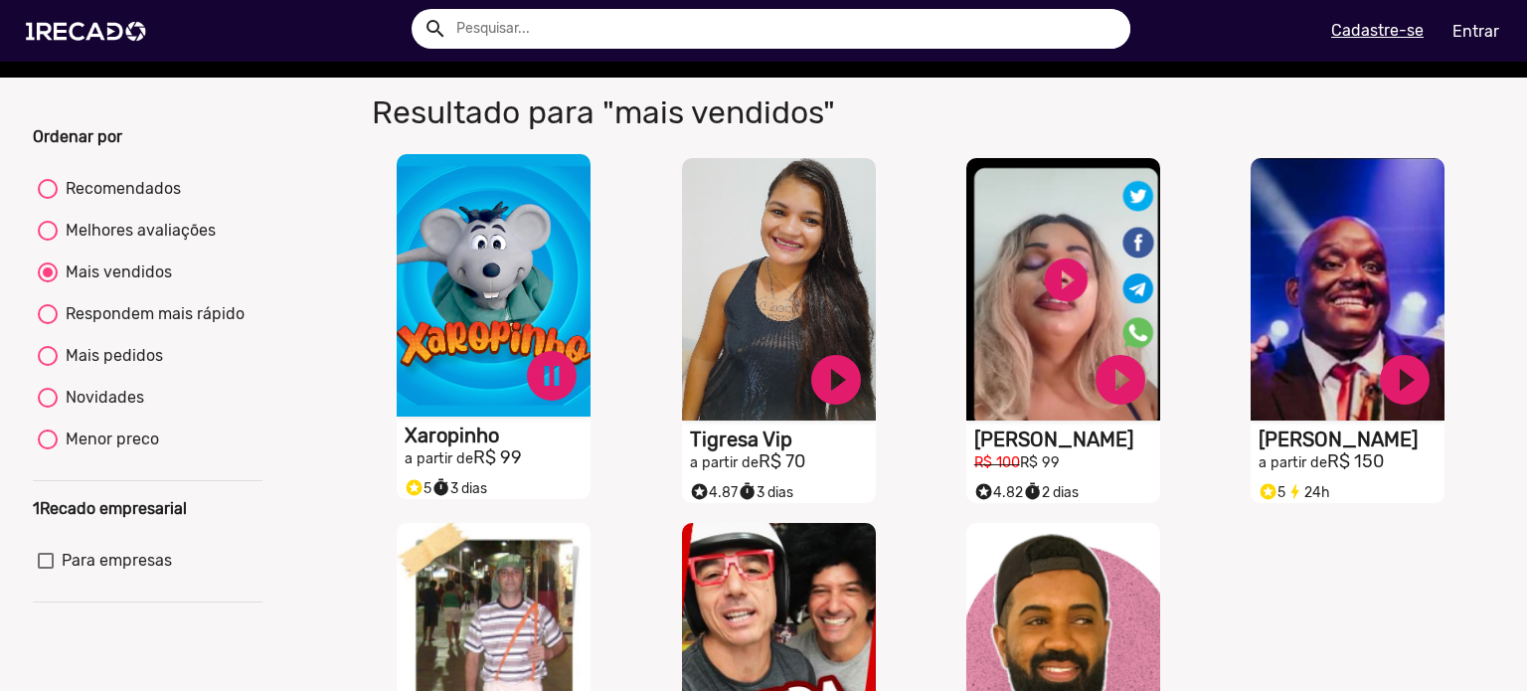
click at [486, 469] on h2 "a partir de R$ 99" at bounding box center [498, 458] width 186 height 22
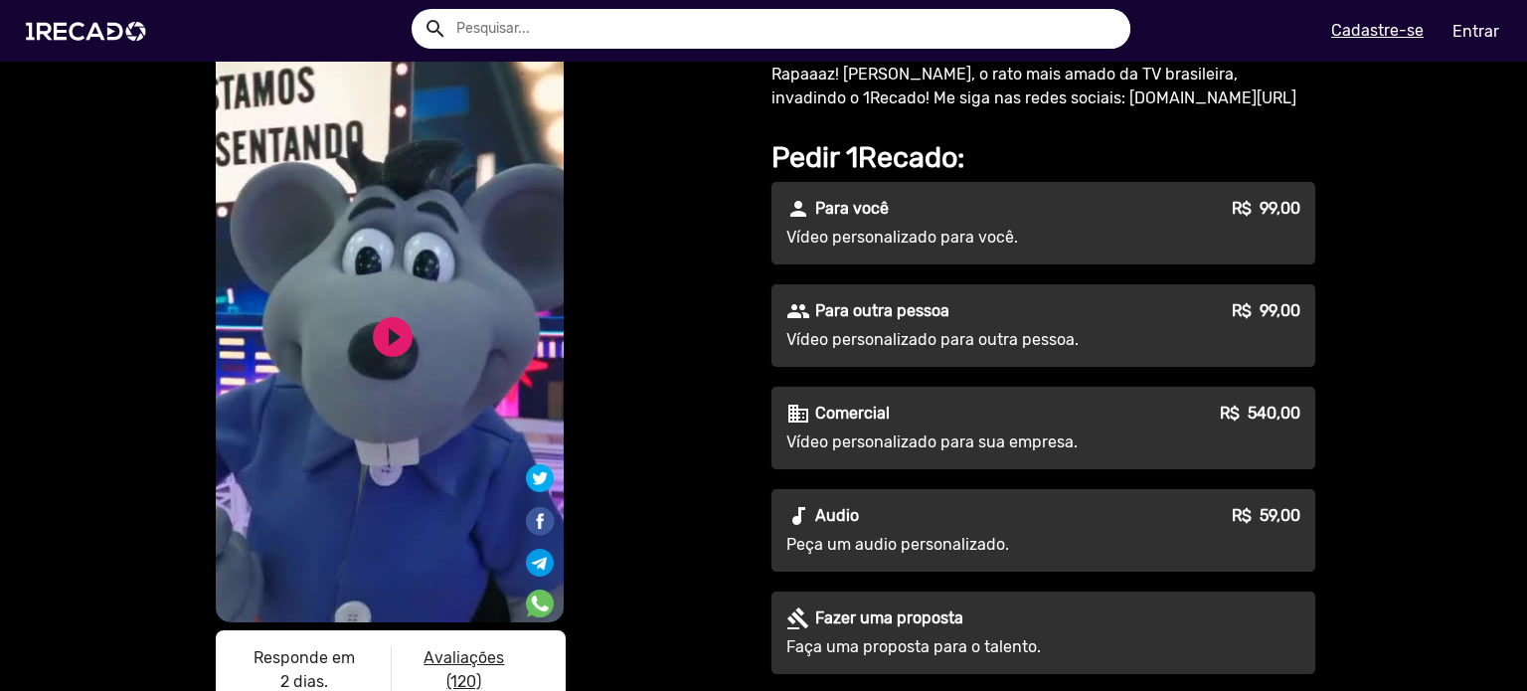
scroll to position [99, 0]
click at [89, 27] on img at bounding box center [90, 31] width 150 height 84
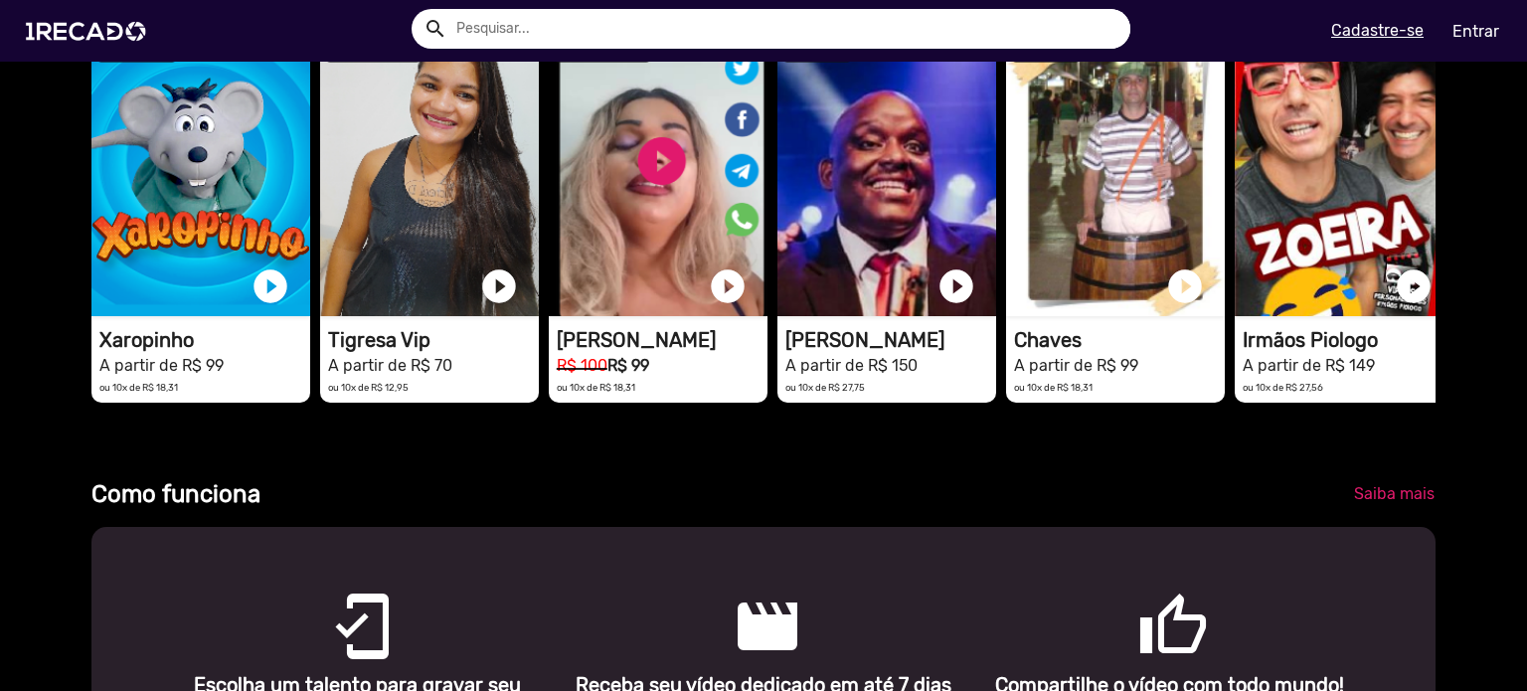
scroll to position [596, 0]
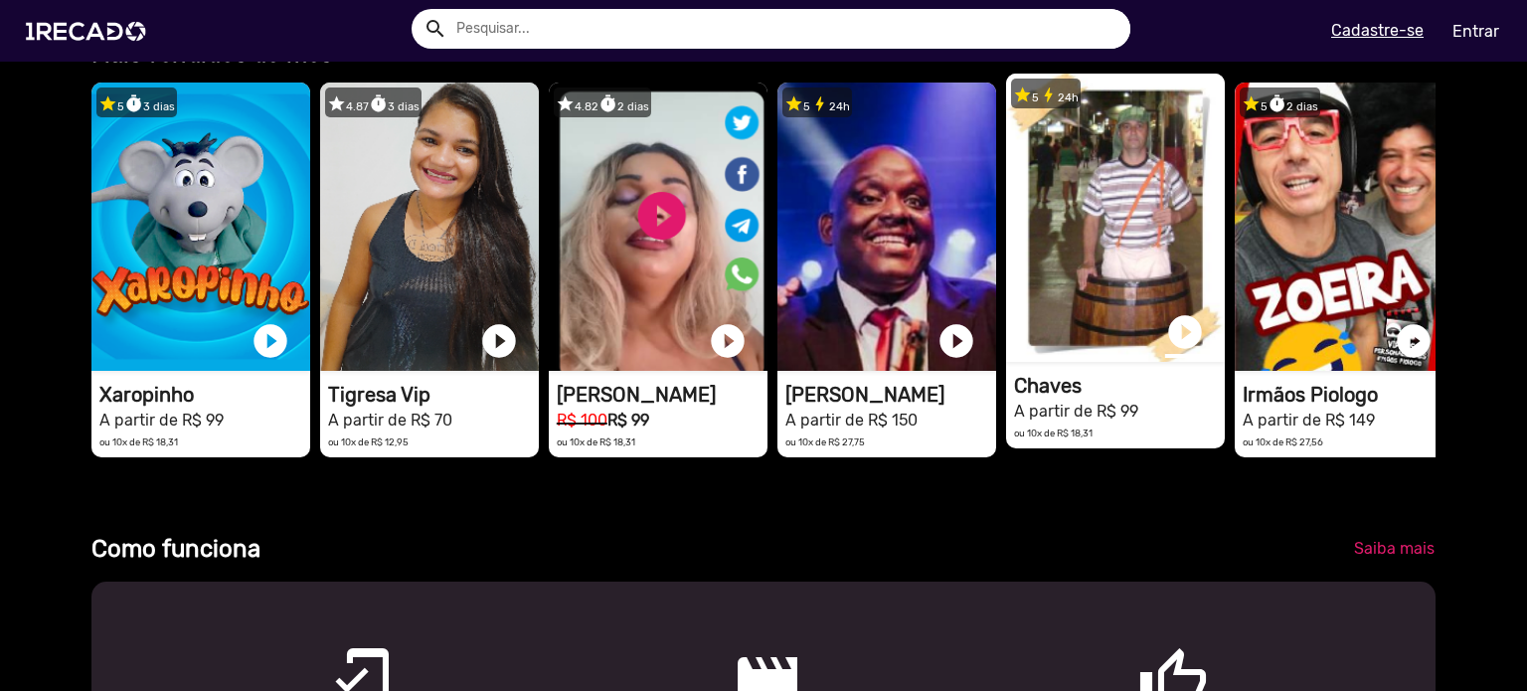
click at [1182, 349] on link "play_circle_filled" at bounding box center [1185, 332] width 40 height 40
click at [1140, 395] on h1 "Chaves" at bounding box center [1119, 386] width 211 height 24
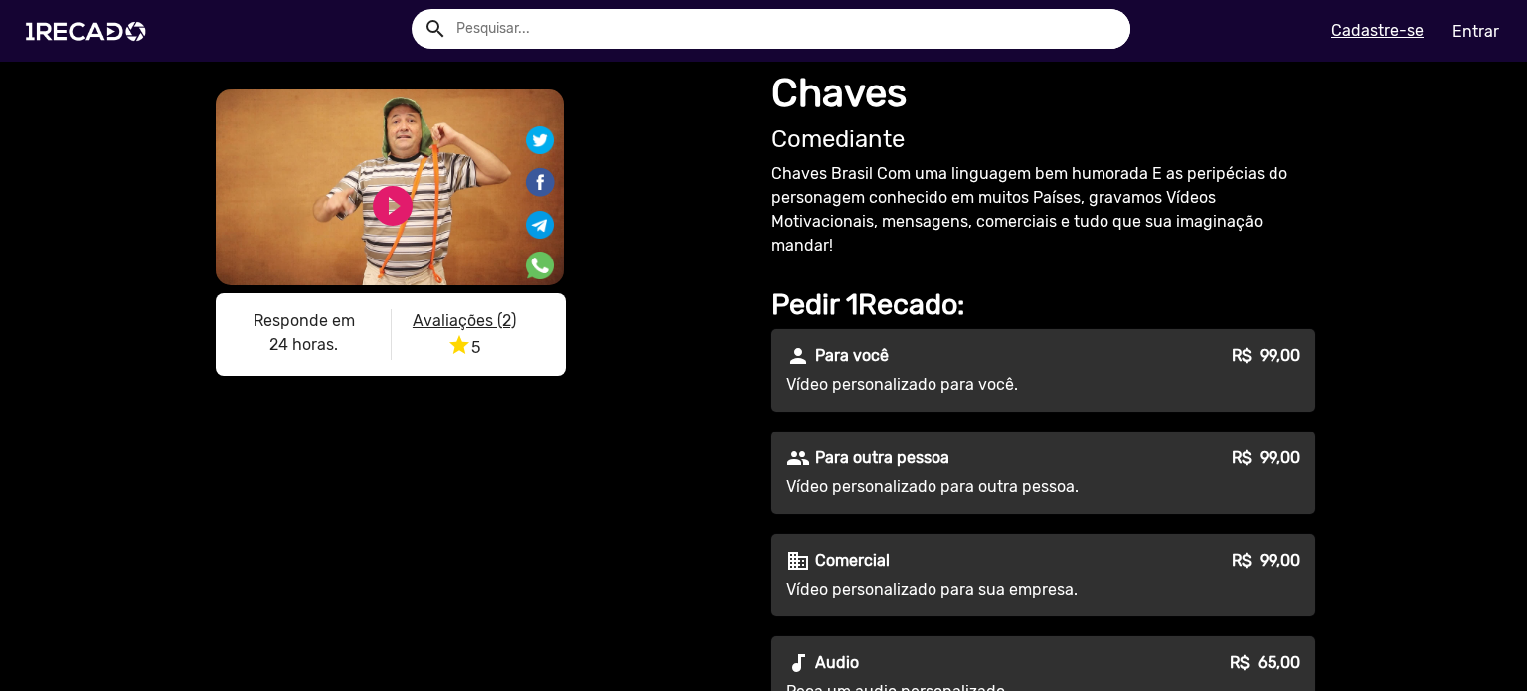
click at [358, 215] on div "play_circle_filled" at bounding box center [360, 199] width 61 height 76
click at [402, 197] on link "play_circle_filled" at bounding box center [393, 206] width 48 height 48
click at [115, 38] on img at bounding box center [90, 31] width 150 height 84
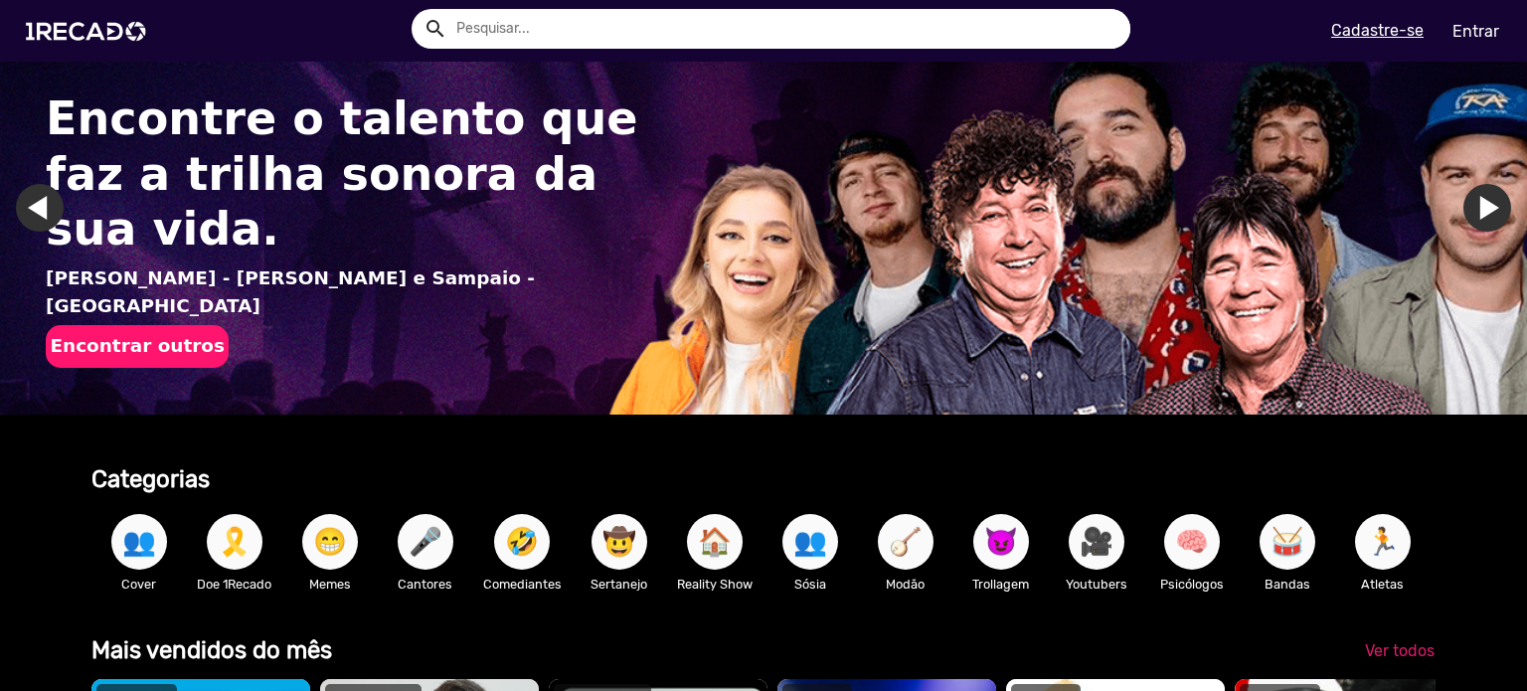
scroll to position [497, 0]
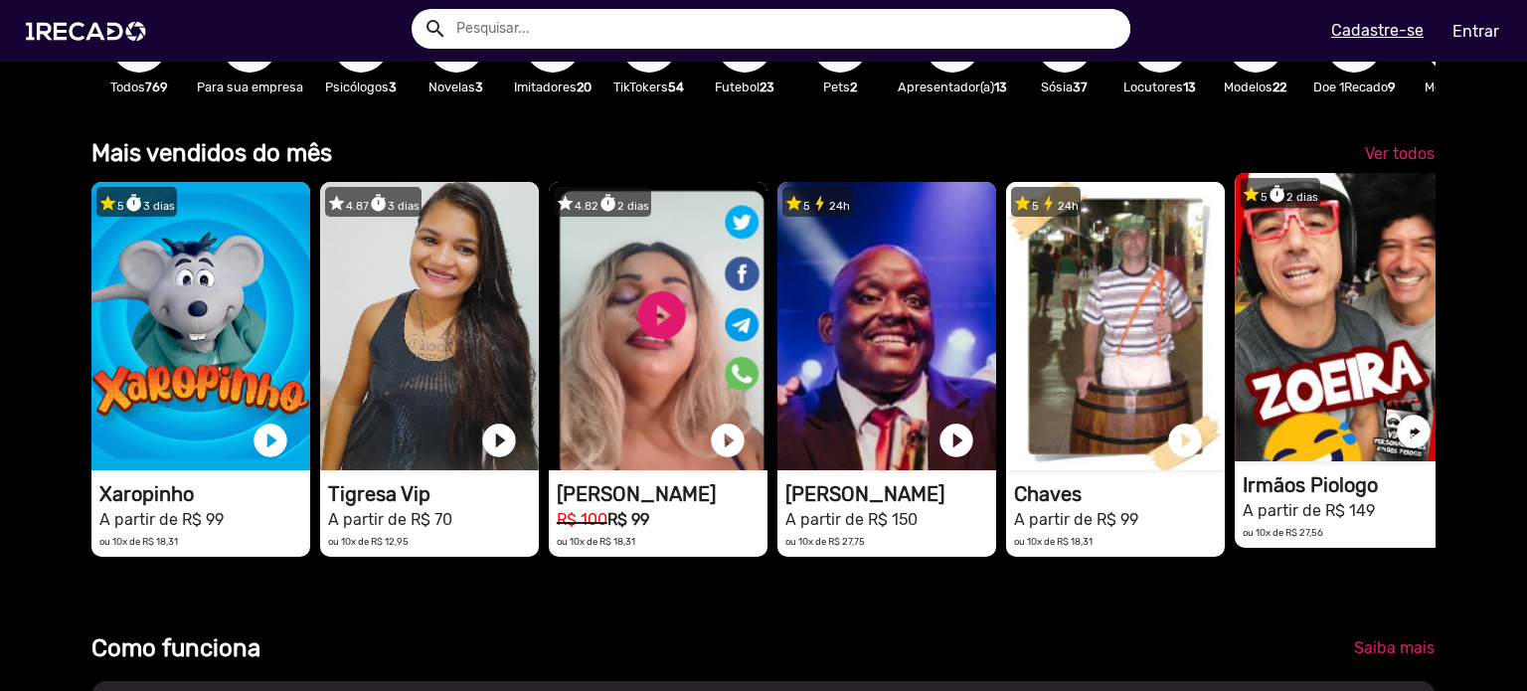
click at [1327, 480] on mat-card "star 5 timer 2 dias 1RECADO vídeos dedicados para fãs e empresas play_circle_fi…" at bounding box center [1344, 360] width 219 height 375
click at [1321, 515] on small "A partir de R$ 149" at bounding box center [1309, 510] width 132 height 19
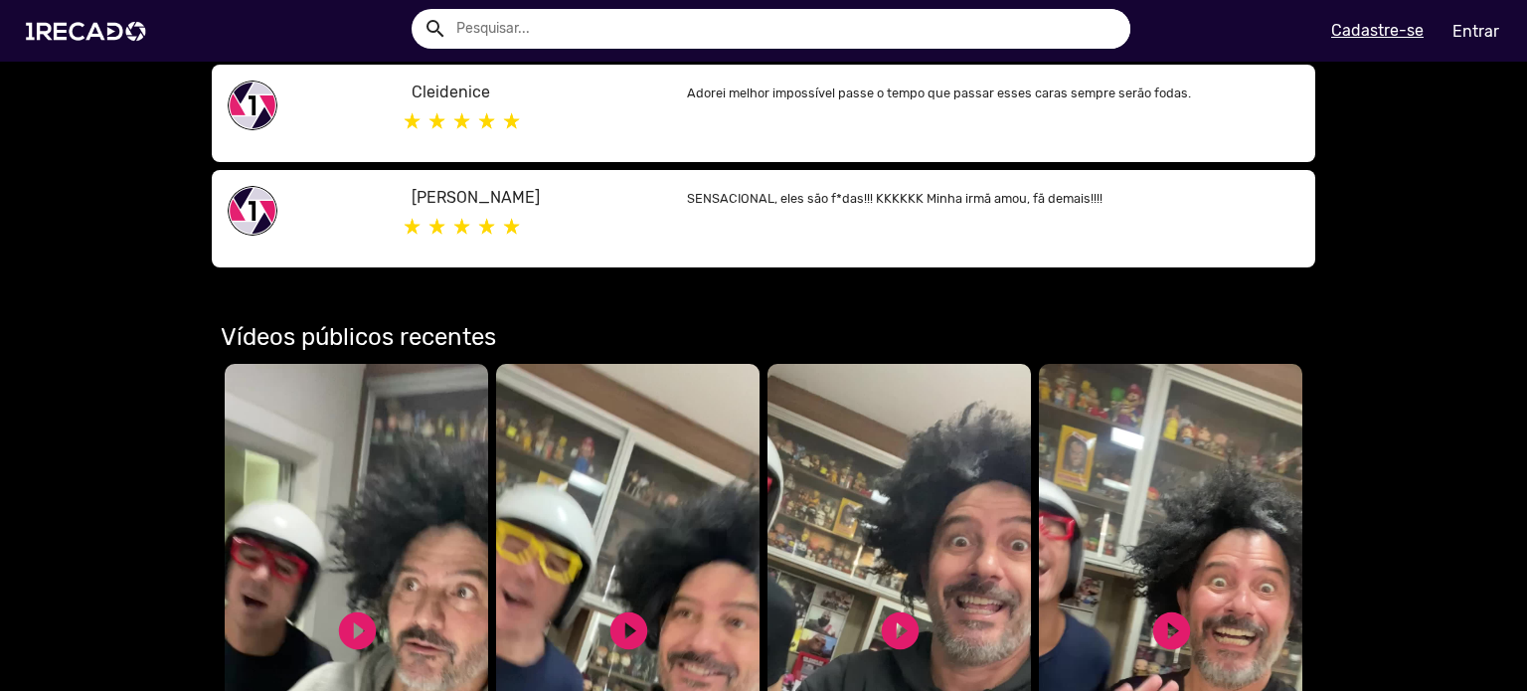
scroll to position [1292, 0]
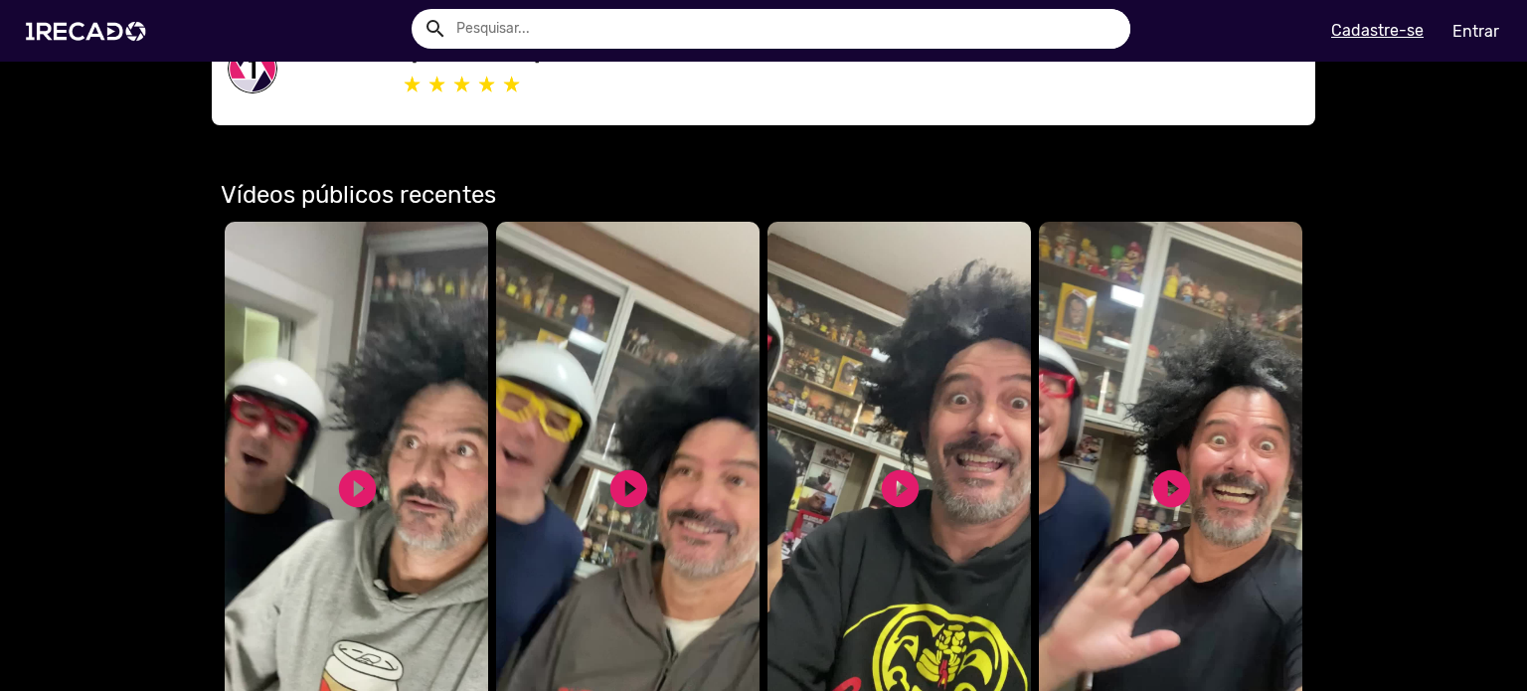
click at [405, 464] on video "Seu navegador não reproduz vídeo em HTML5" at bounding box center [356, 495] width 263 height 547
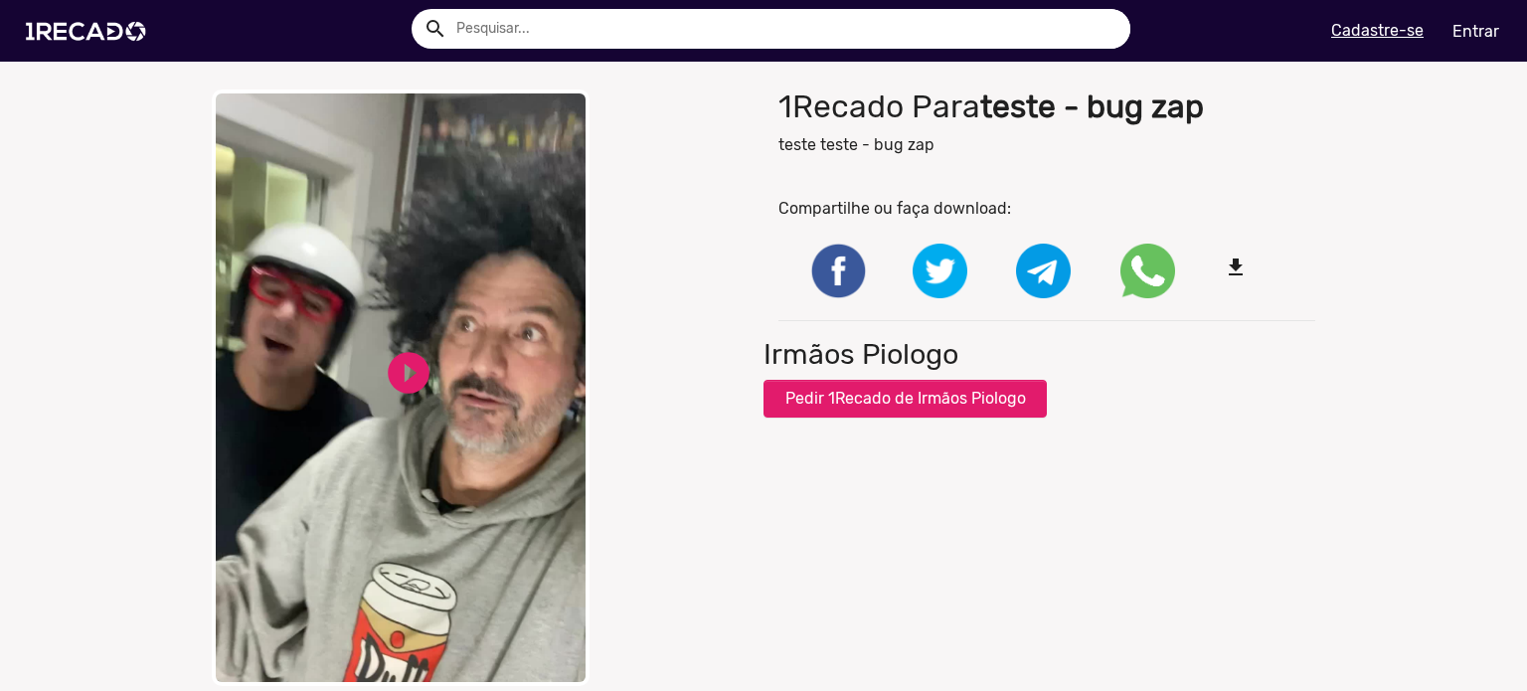
click at [438, 373] on video "Your browser does not support HTML5 video." at bounding box center [401, 387] width 378 height 596
click at [631, 358] on div "close Your browser does not support HTML5 video. pause_circle pause_circle" at bounding box center [480, 388] width 567 height 616
click at [599, 246] on div "close Your browser does not support HTML5 video. pause_circle pause_circle" at bounding box center [480, 387] width 537 height 596
click at [617, 250] on div "close Your browser does not support HTML5 video. pause_circle pause_circle" at bounding box center [480, 387] width 537 height 596
click at [154, 161] on div "close Your browser does not support HTML5 video. pause_circle pause_circle 1Rec…" at bounding box center [763, 388] width 1527 height 616
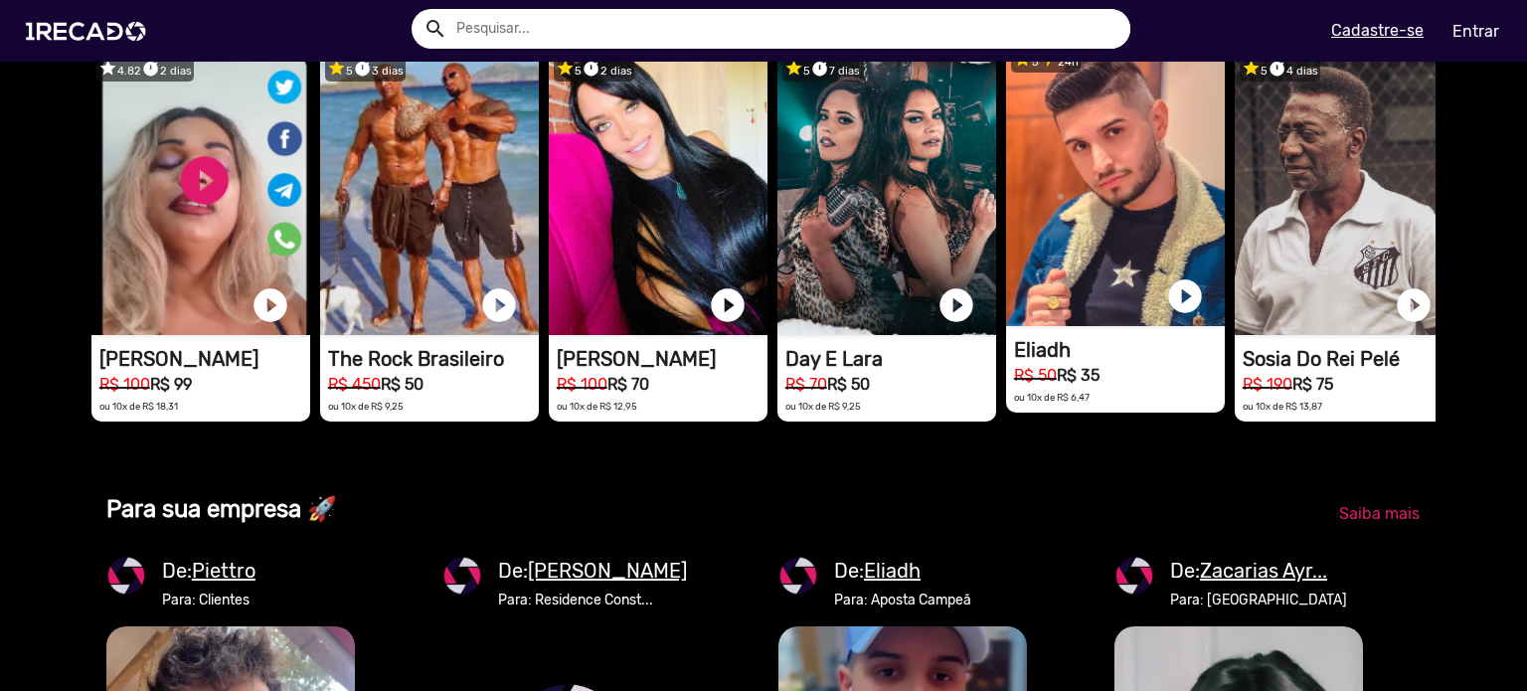
scroll to position [0, 3023]
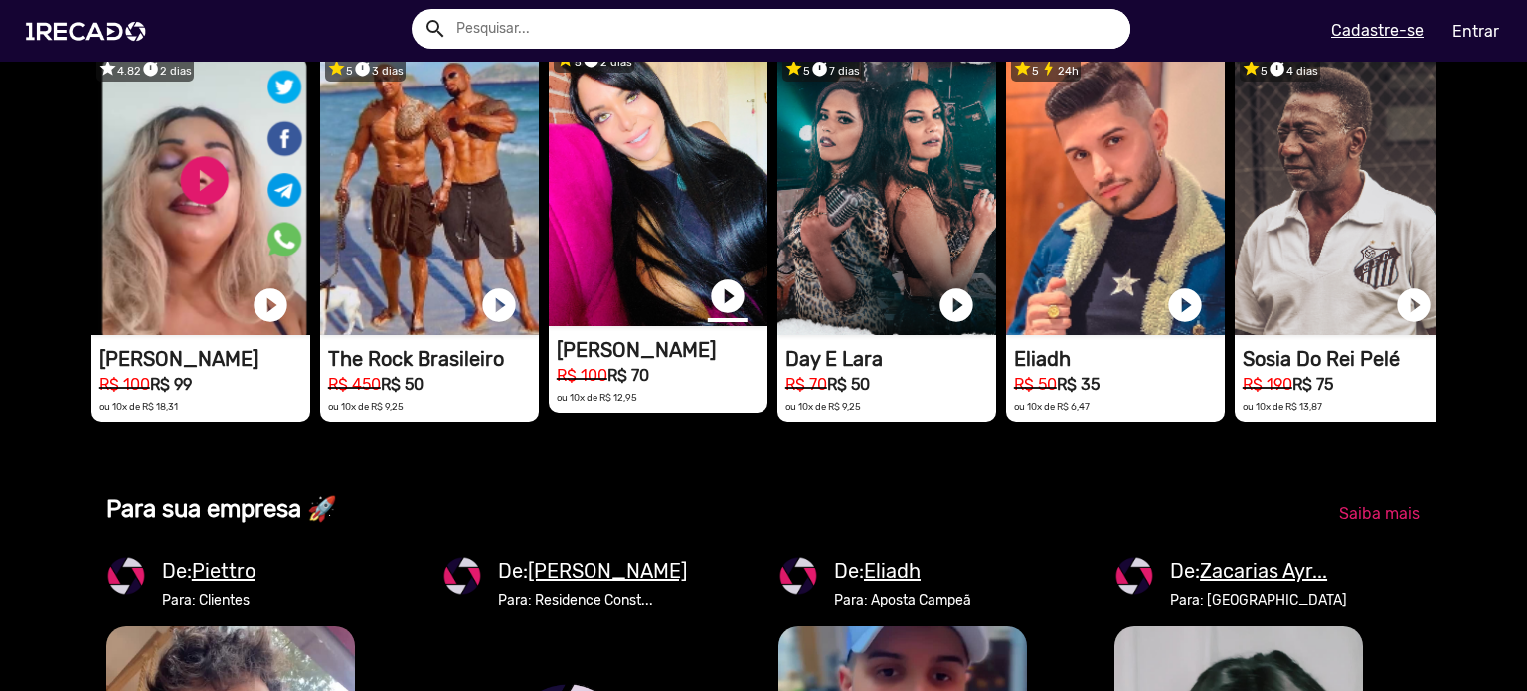
click at [727, 316] on link "play_circle_filled" at bounding box center [728, 296] width 40 height 40
click at [692, 242] on video "1RECADO vídeos dedicados para fãs e empresas" at bounding box center [658, 182] width 219 height 288
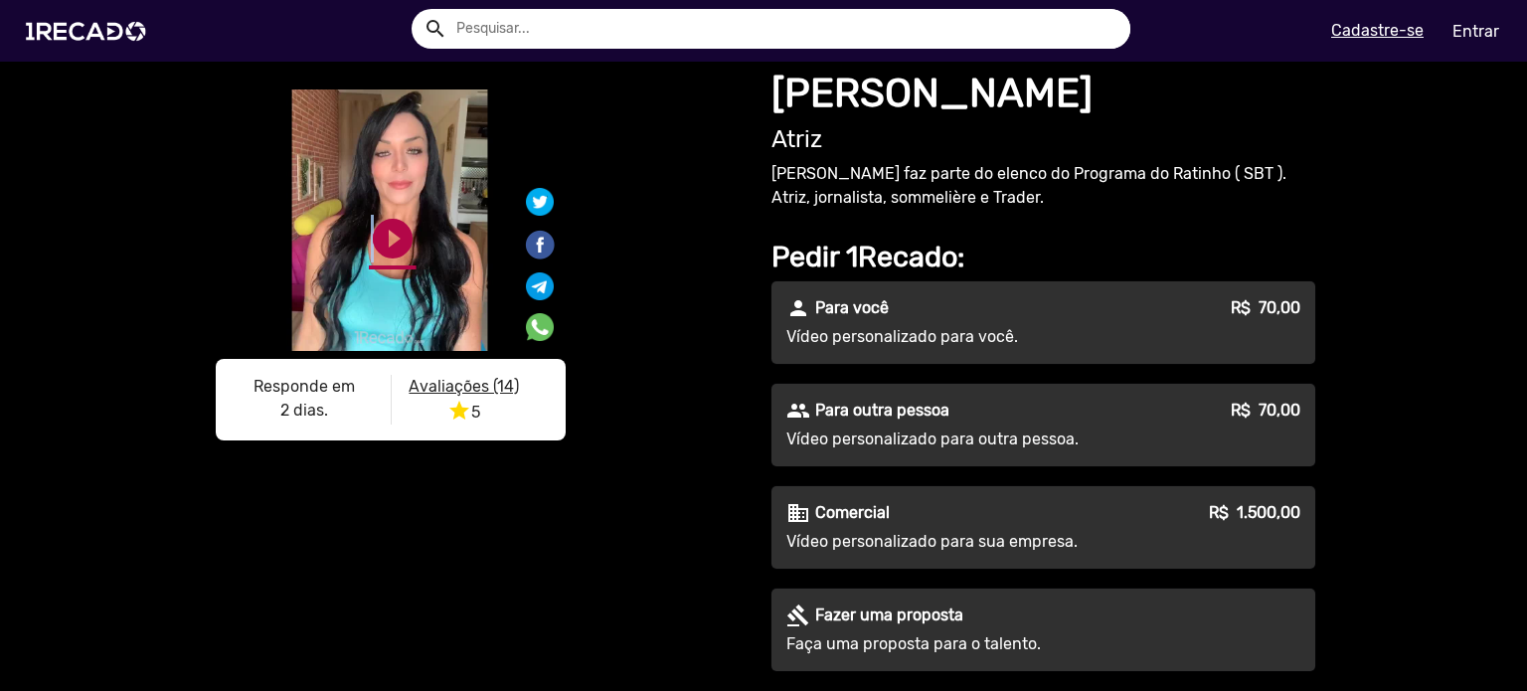
click at [369, 248] on link "play_circle_filled" at bounding box center [393, 239] width 48 height 48
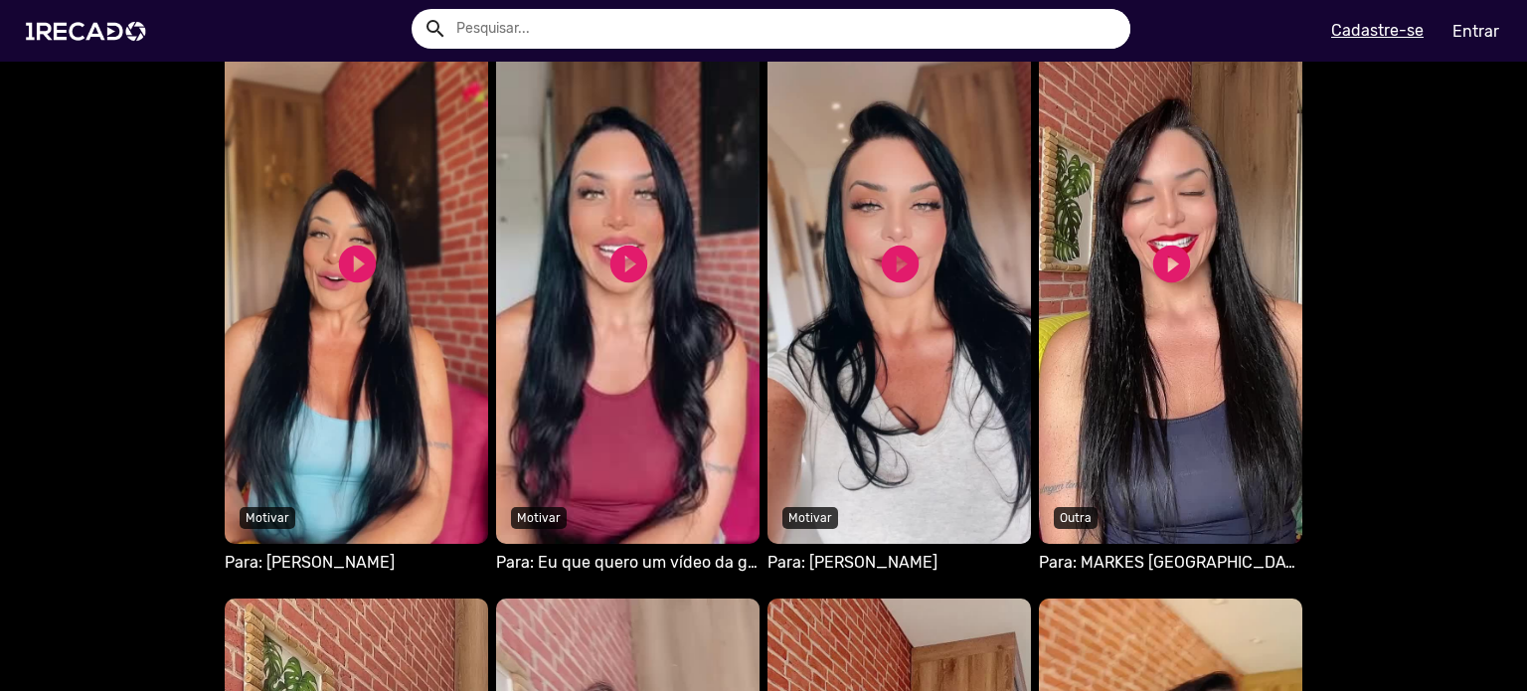
scroll to position [1292, 0]
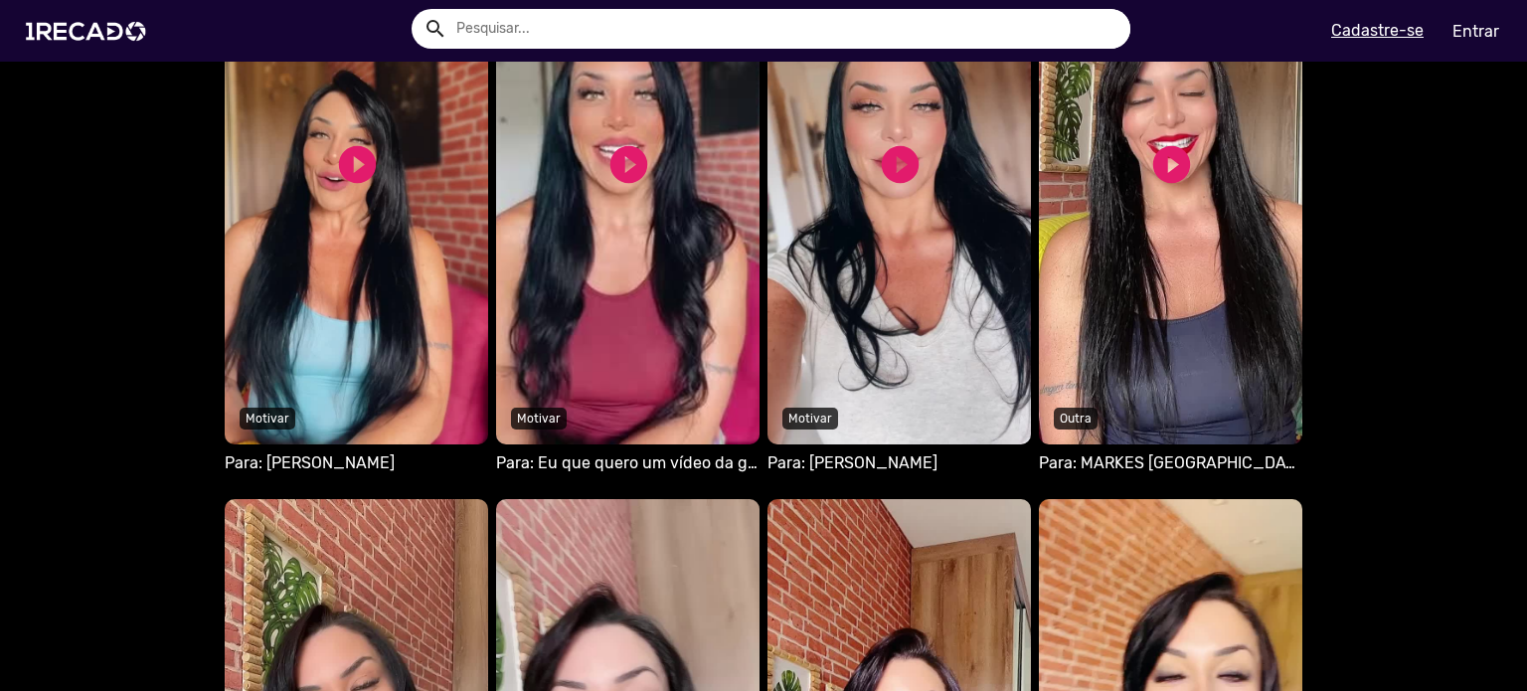
click at [677, 475] on div "Seu navegador não reproduz vídeo em HTML5 play_circle_filled play_circle_filled…" at bounding box center [627, 187] width 263 height 578
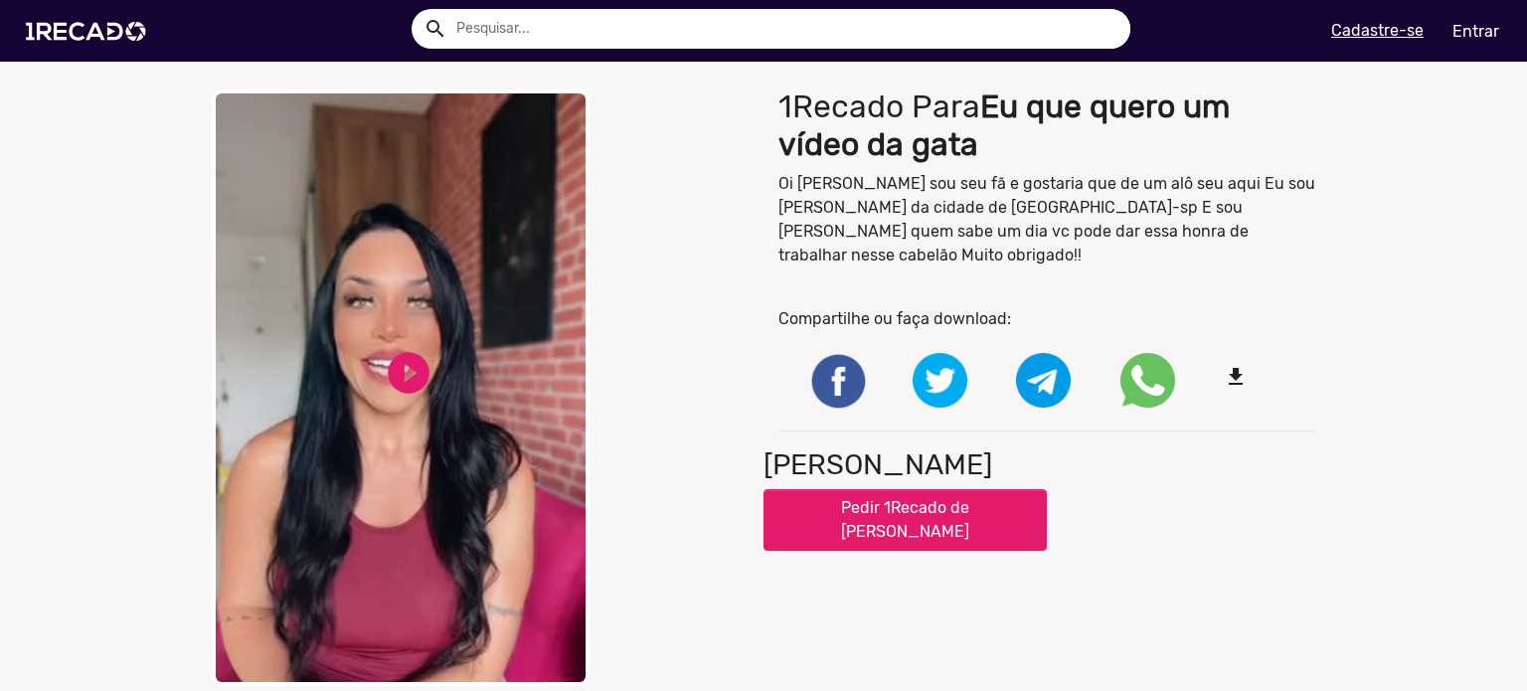
click at [470, 374] on video "Your browser does not support HTML5 video." at bounding box center [401, 387] width 378 height 596
click at [419, 369] on link "pause_circle" at bounding box center [409, 373] width 50 height 50
click at [402, 353] on link "play_circle_filled" at bounding box center [409, 373] width 50 height 50
click at [163, 308] on div "close Your browser does not support HTML5 video. pause_circle pause_circle 1Rec…" at bounding box center [763, 388] width 1527 height 616
click at [656, 202] on div "close Your browser does not support HTML5 video. pause_circle pause_circle" at bounding box center [480, 387] width 537 height 596
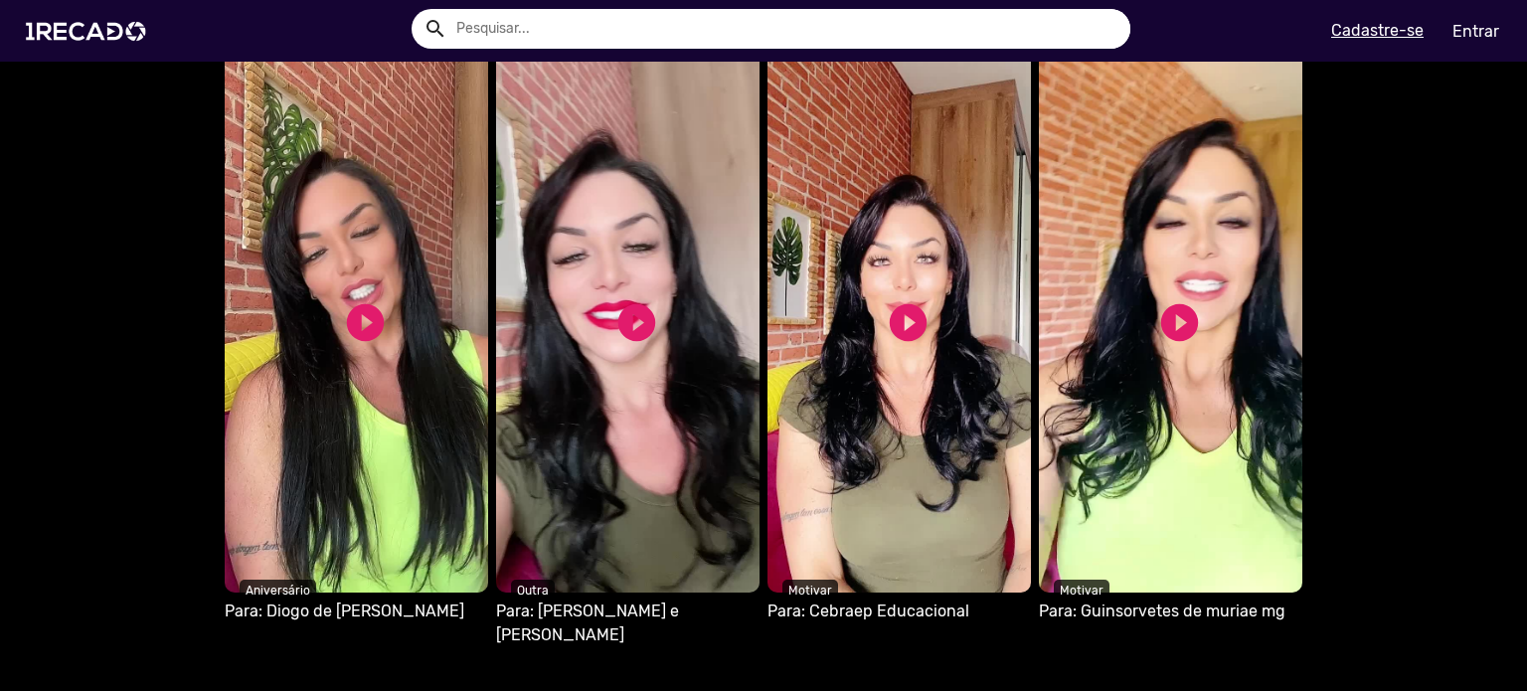
scroll to position [1789, 0]
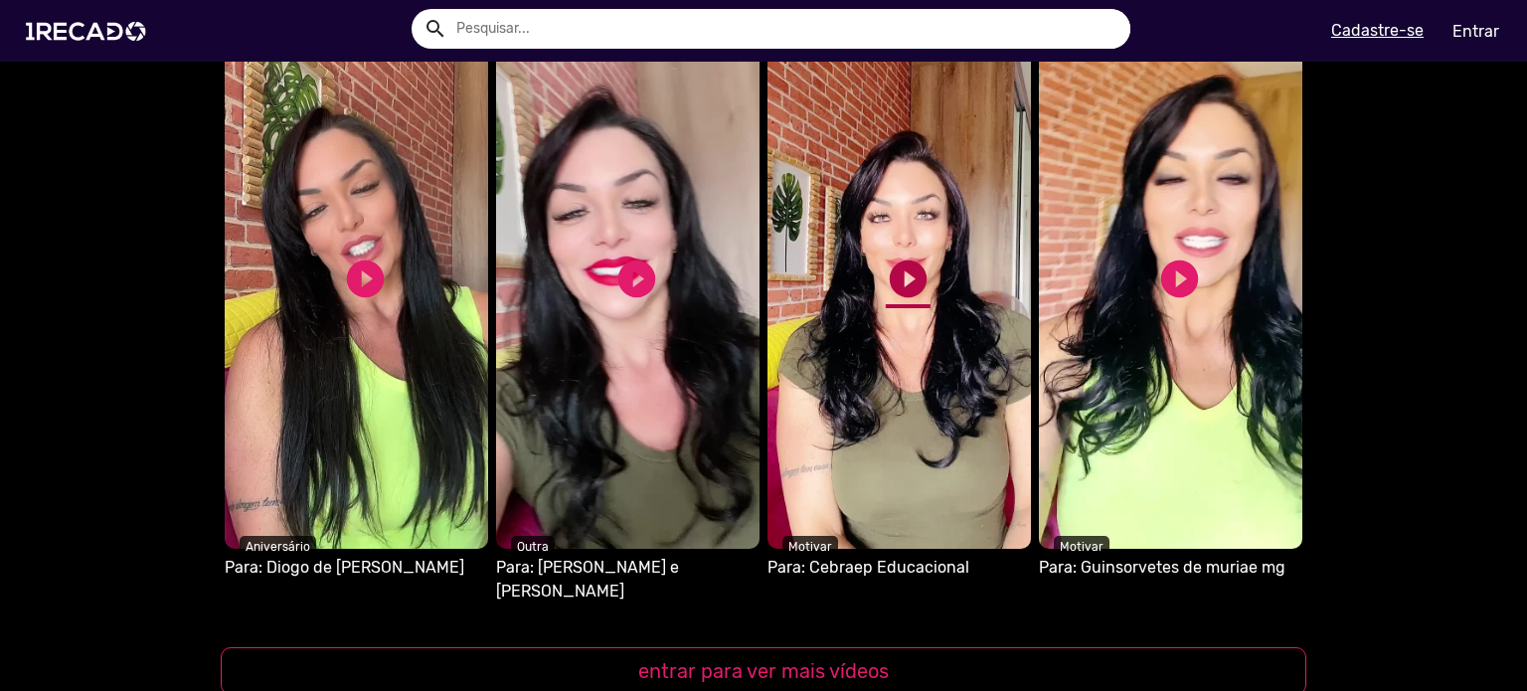
click at [899, 273] on link "play_circle_filled" at bounding box center [908, 278] width 45 height 45
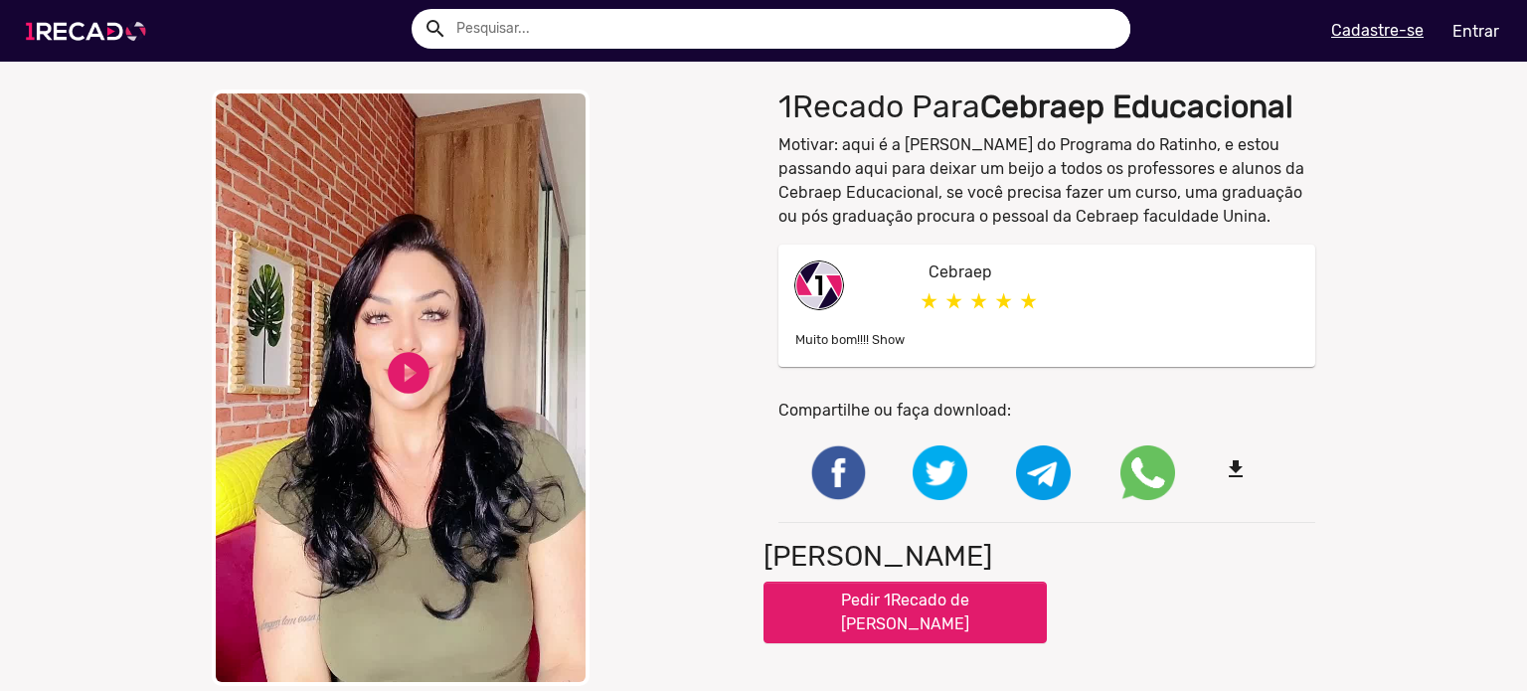
click at [116, 24] on img at bounding box center [90, 31] width 150 height 84
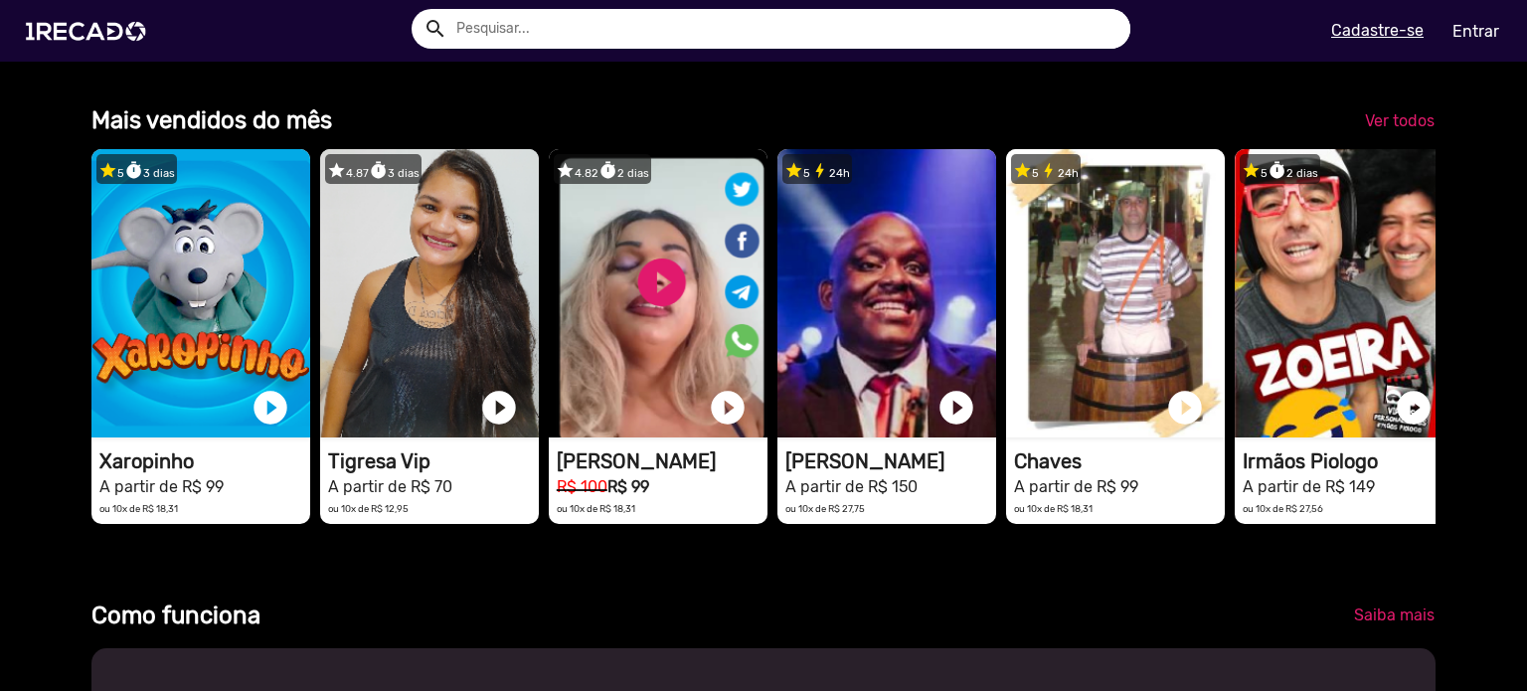
scroll to position [497, 0]
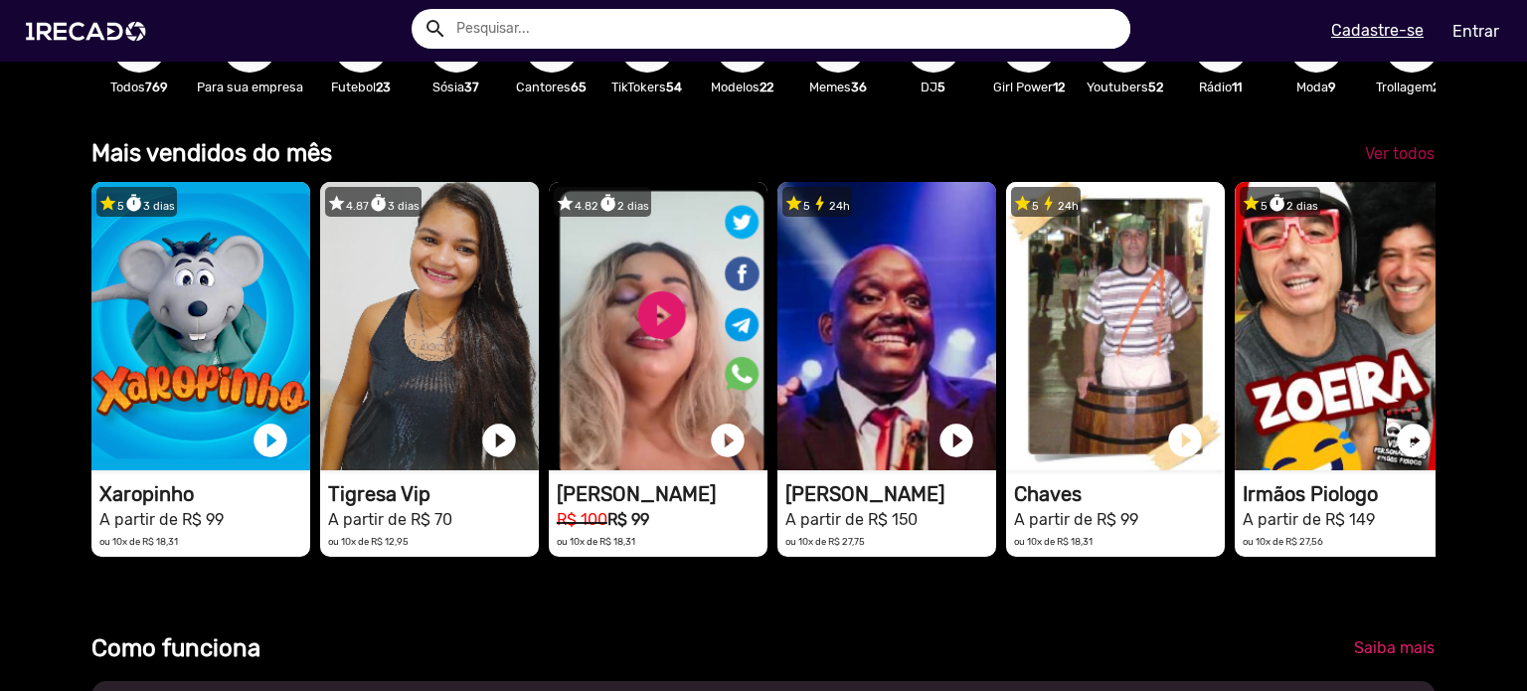
click at [1400, 163] on span "Ver todos" at bounding box center [1400, 153] width 70 height 19
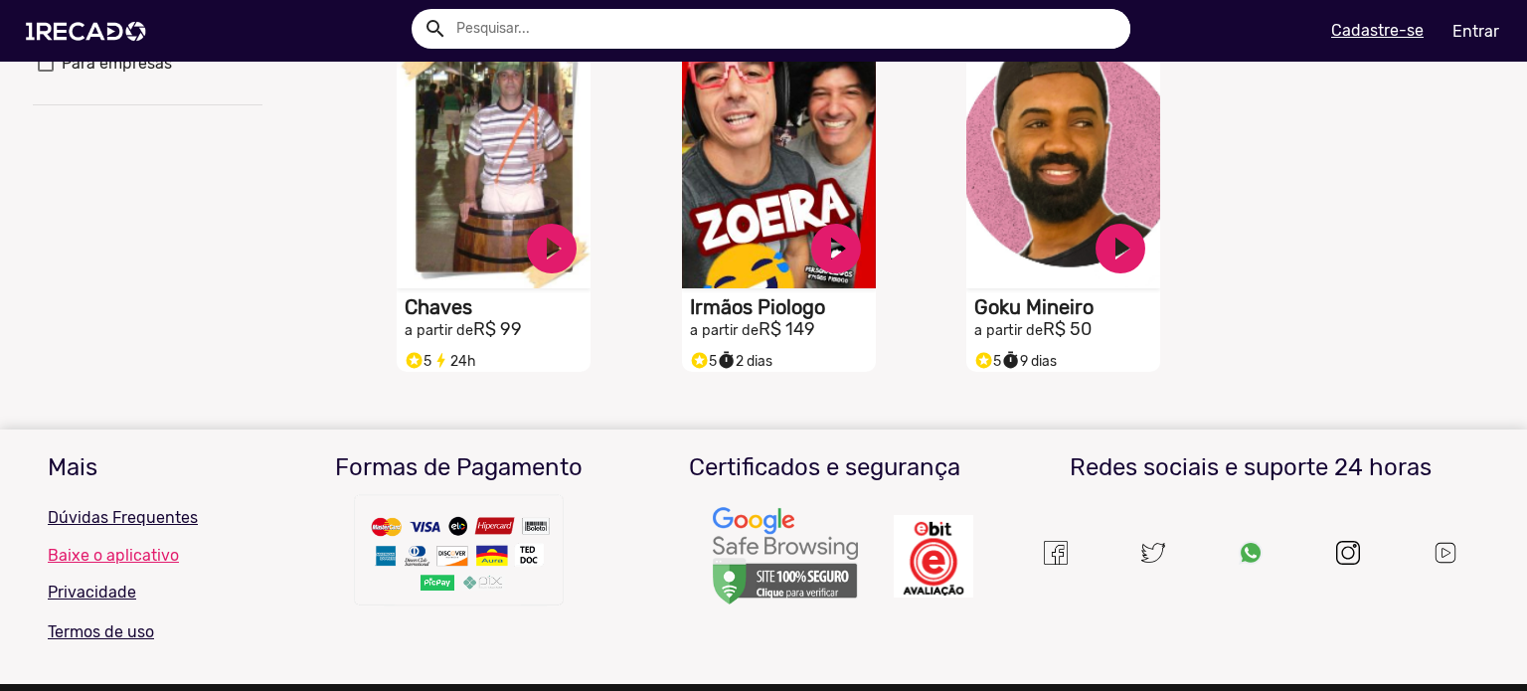
scroll to position [497, 0]
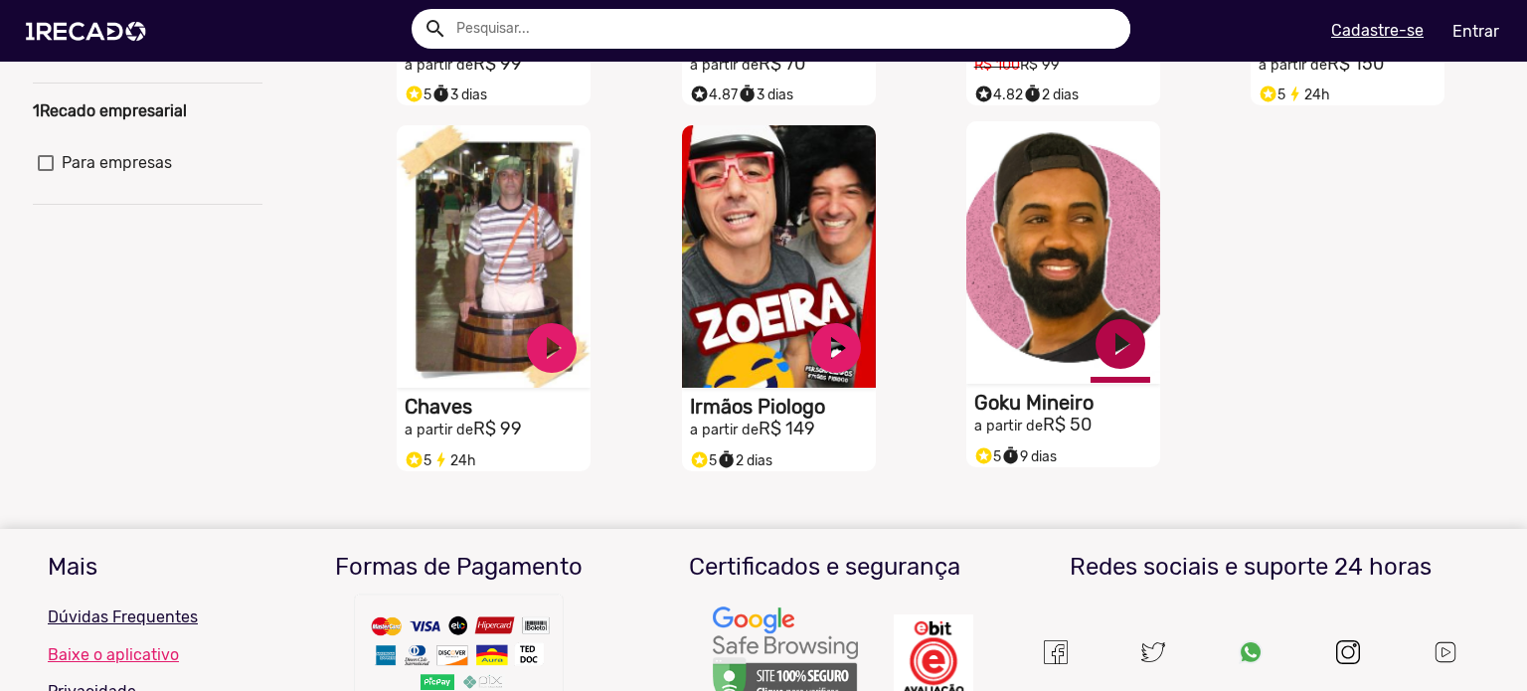
click at [1118, 359] on link "play_circle_filled" at bounding box center [1121, 344] width 60 height 60
click at [1034, 415] on h1 "Goku Mineiro" at bounding box center [1067, 403] width 186 height 24
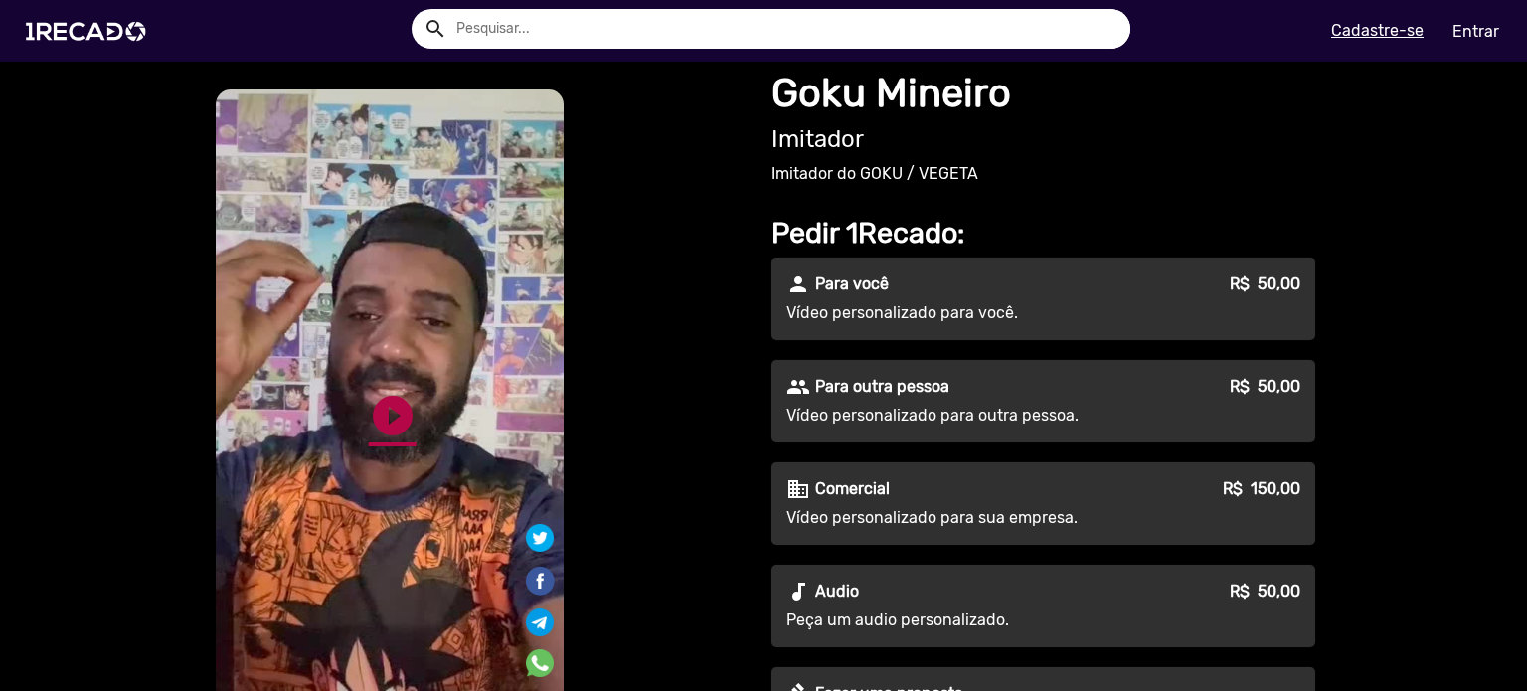
click at [401, 426] on link "play_circle_filled" at bounding box center [393, 416] width 48 height 48
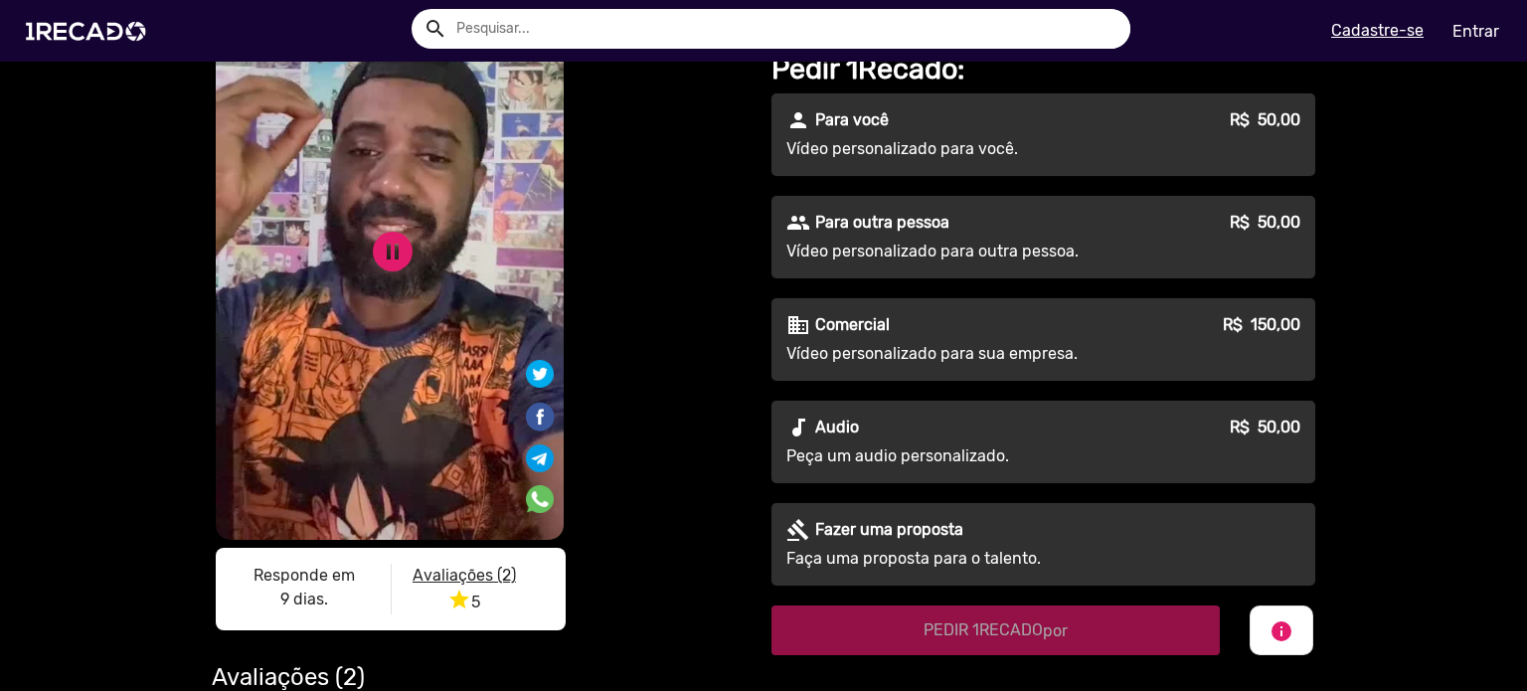
scroll to position [199, 0]
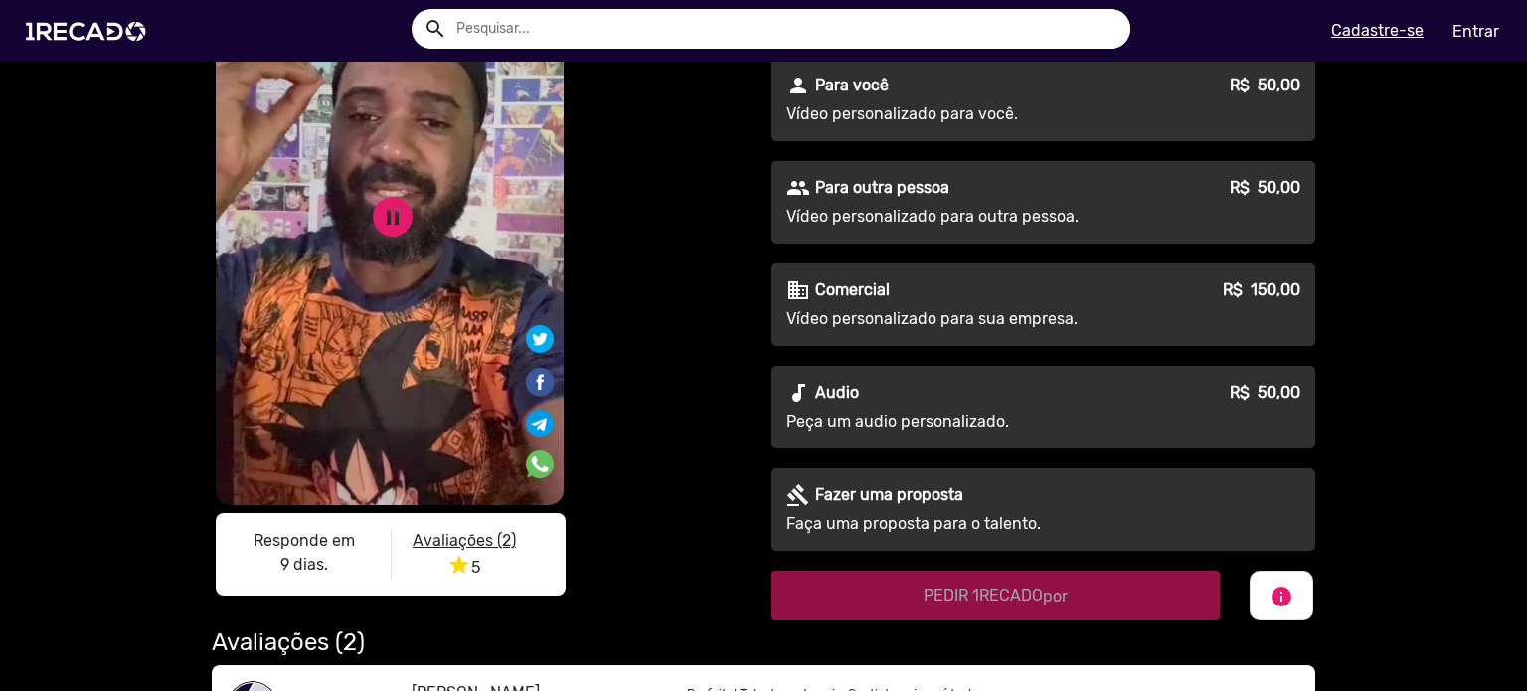
drag, startPoint x: 426, startPoint y: 295, endPoint x: 421, endPoint y: 309, distance: 14.8
click at [425, 295] on video "S1RECADO vídeos dedicados para fãs e empresas" at bounding box center [390, 198] width 348 height 614
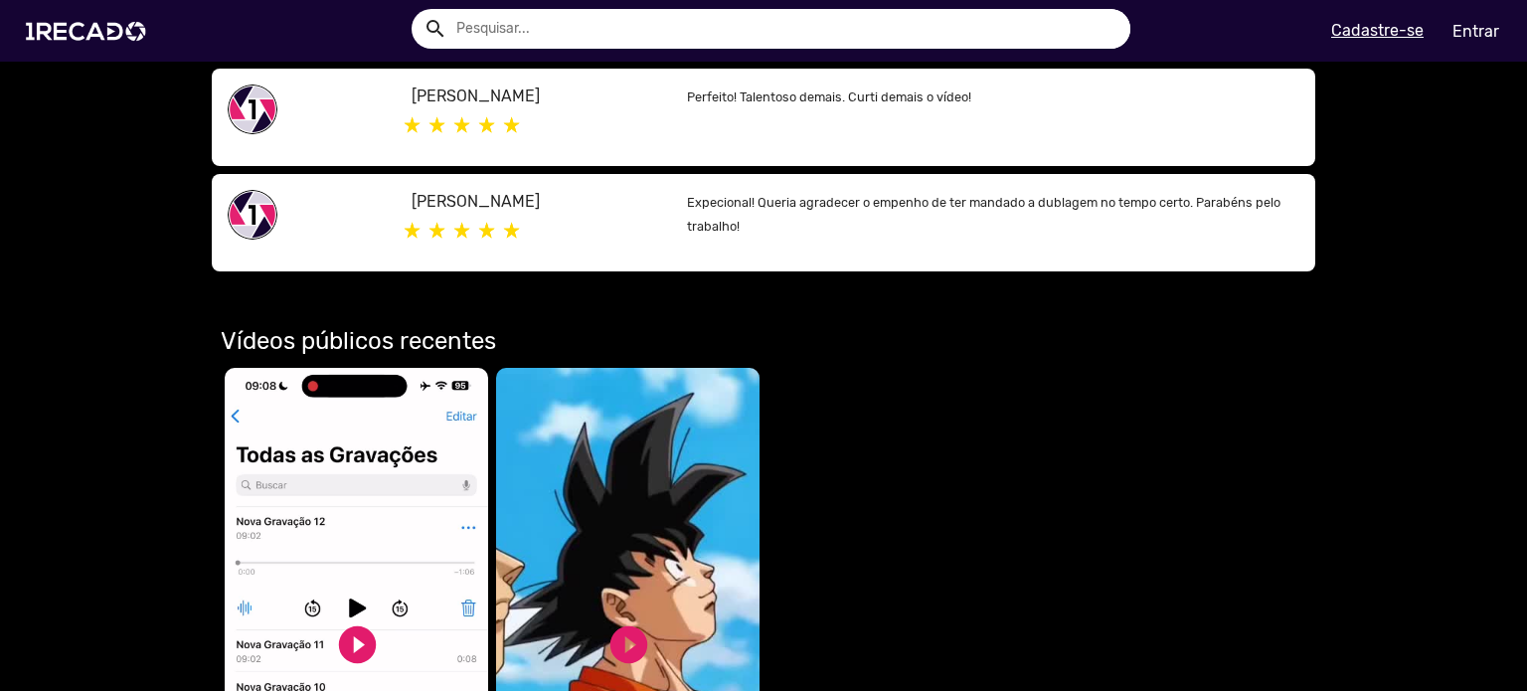
scroll to position [994, 0]
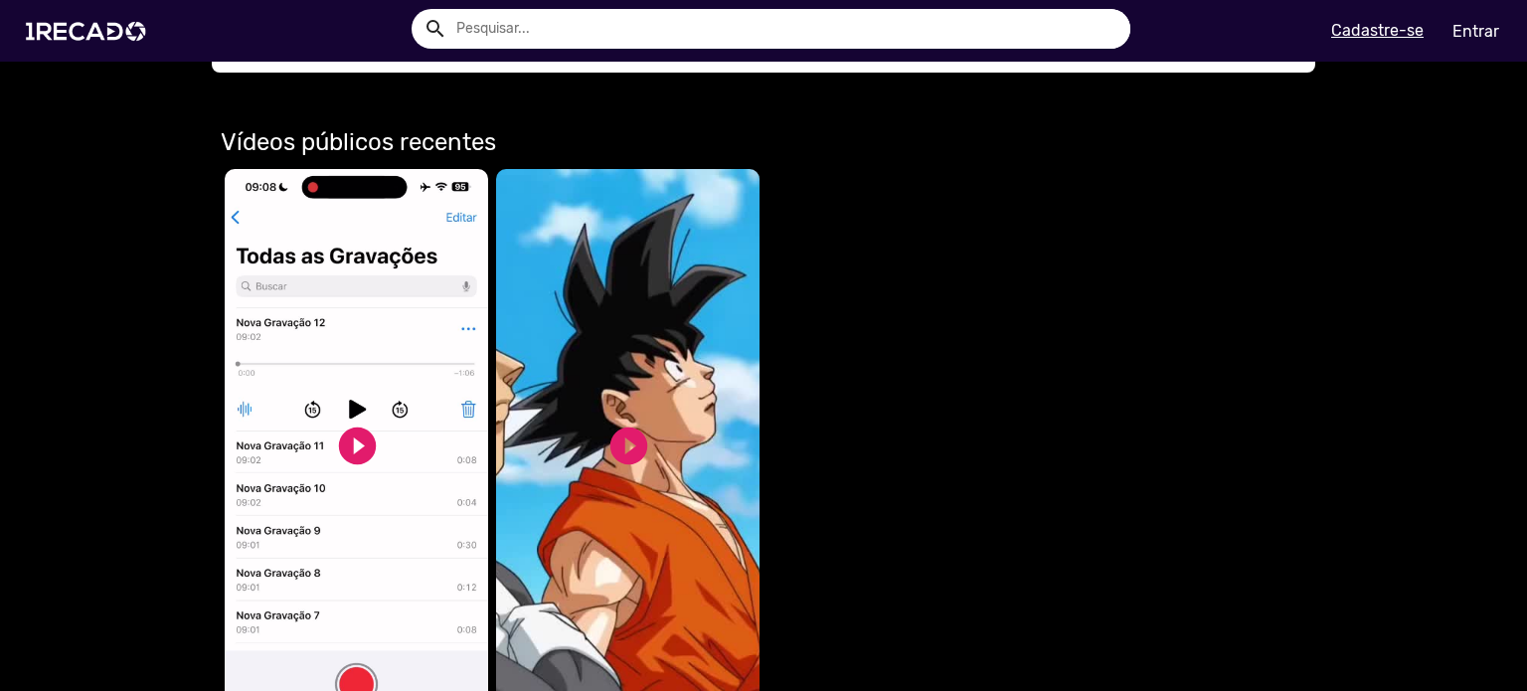
click at [382, 528] on video "Seu navegador não reproduz vídeo em HTML5" at bounding box center [356, 454] width 263 height 571
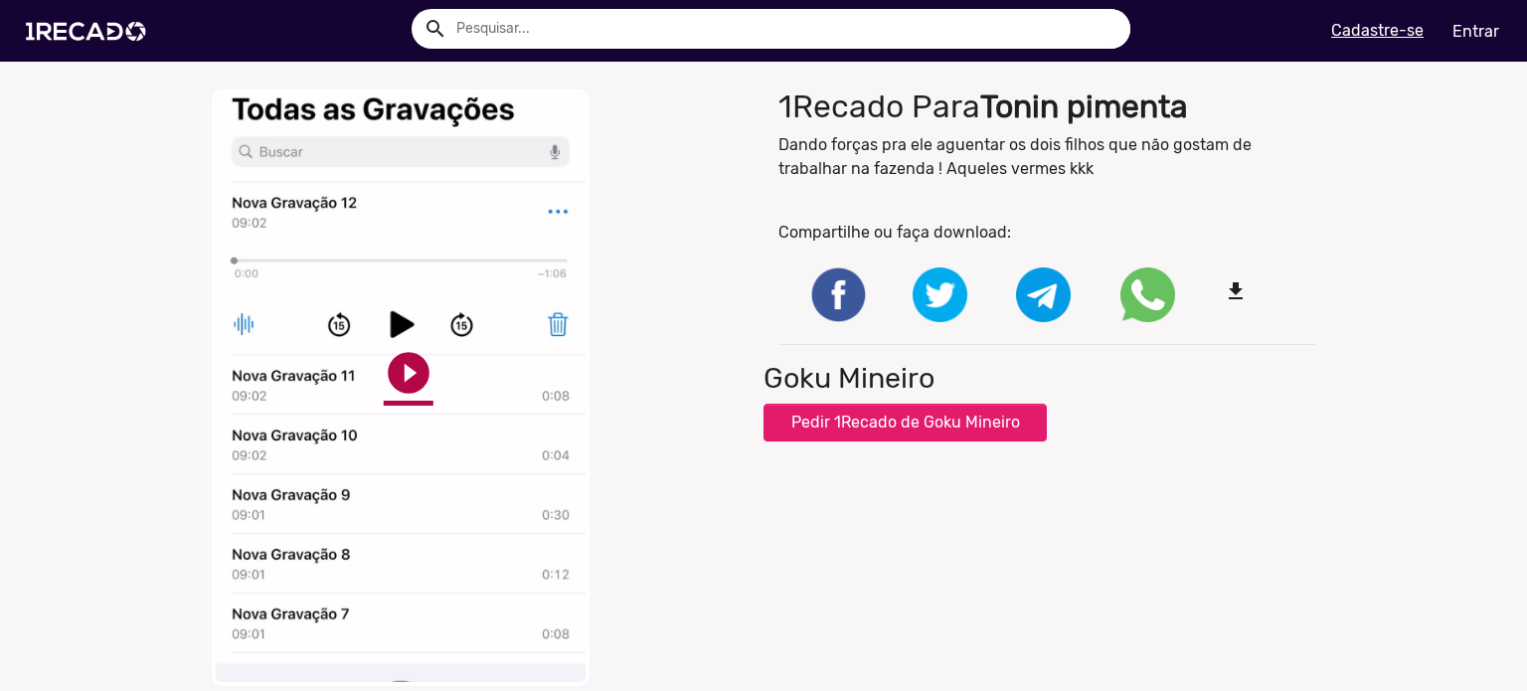
click at [388, 372] on link "play_circle_filled" at bounding box center [409, 373] width 50 height 50
drag, startPoint x: 24, startPoint y: 4, endPoint x: 5, endPoint y: 434, distance: 430.9
click at [5, 434] on div "close Your browser does not support HTML5 video. pause_circle pause_circle 1Rec…" at bounding box center [763, 388] width 1527 height 616
